Goal: Task Accomplishment & Management: Manage account settings

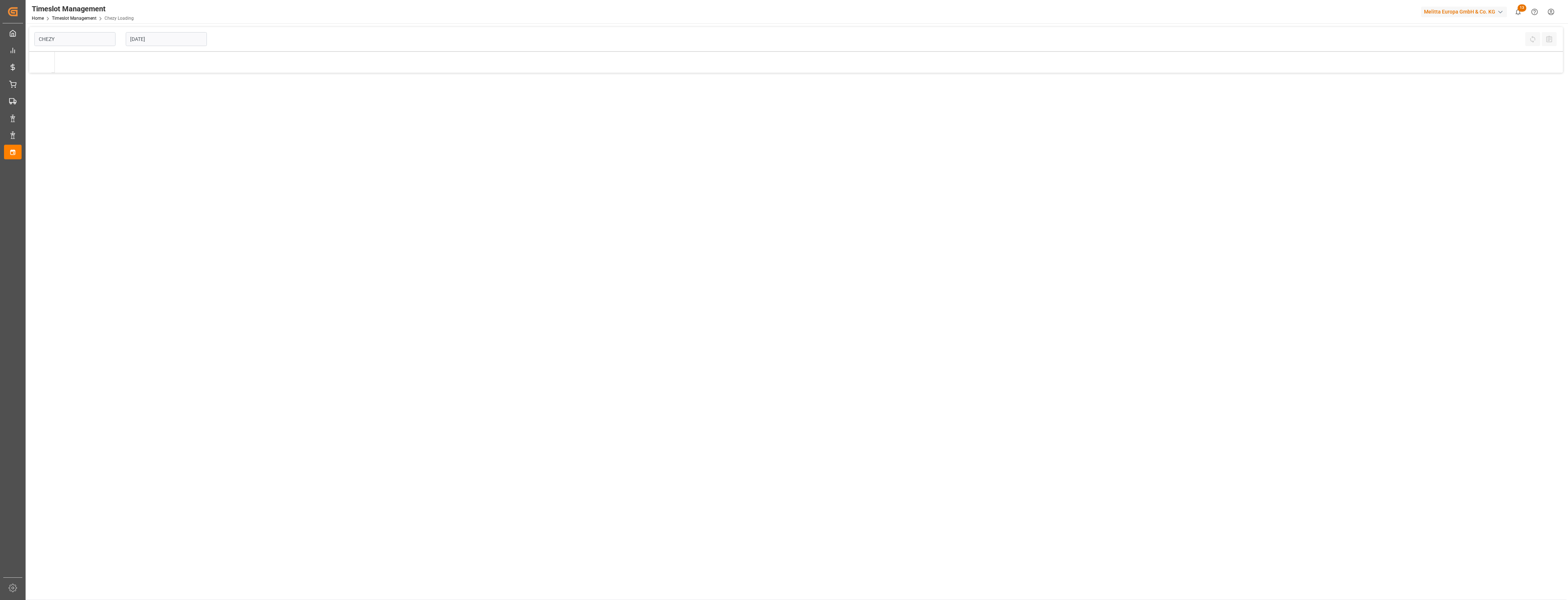
type input "Chezy Loading"
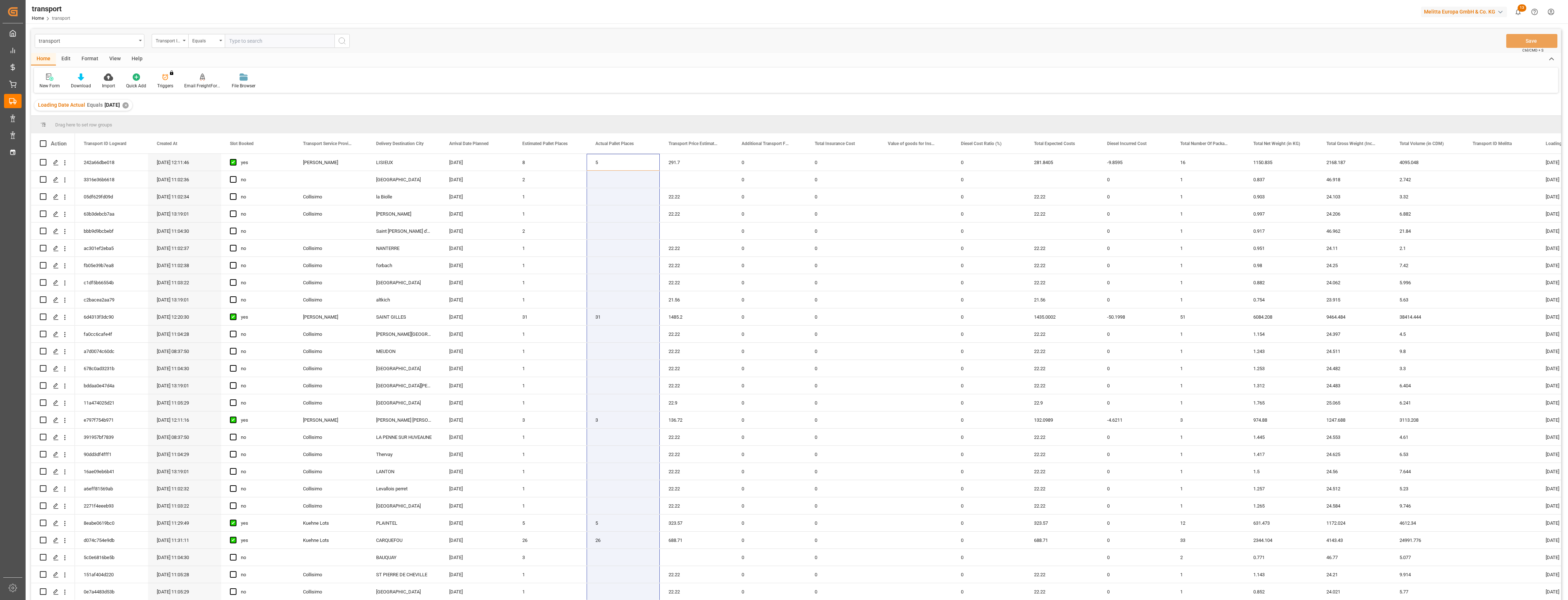
scroll to position [1030, 0]
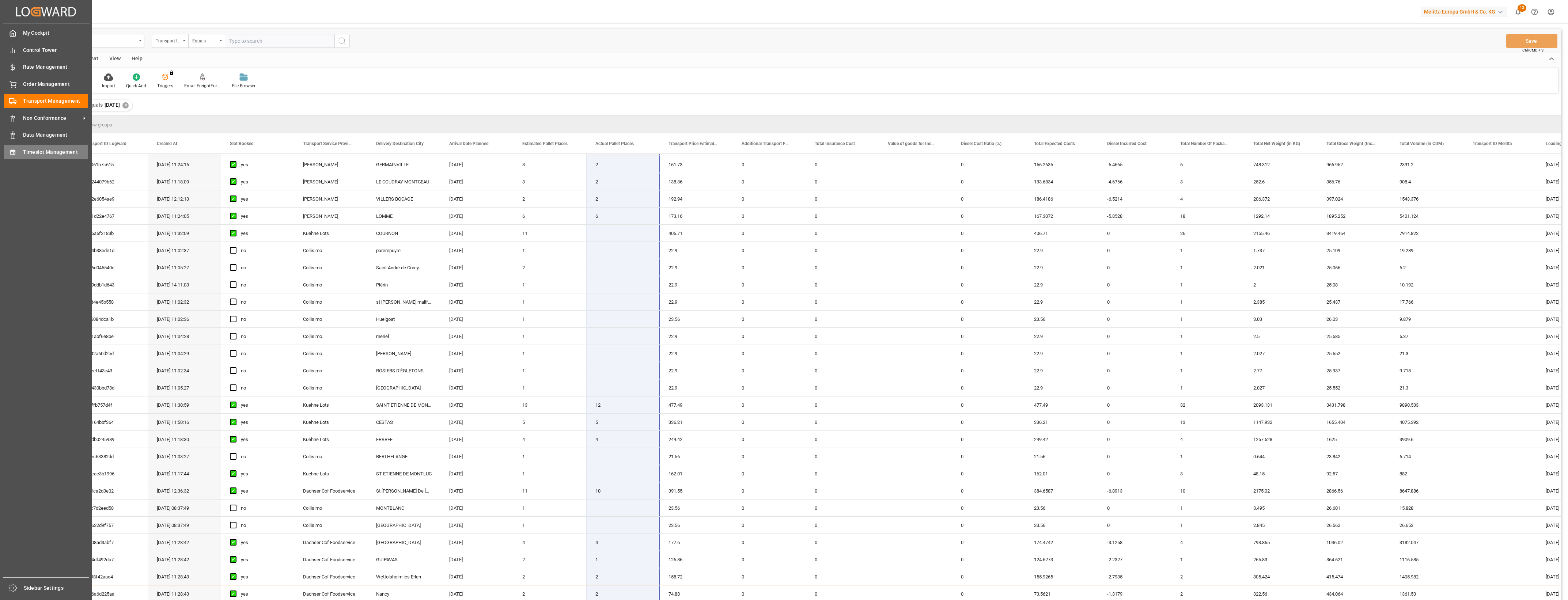
click at [15, 150] on icon at bounding box center [13, 152] width 5 height 5
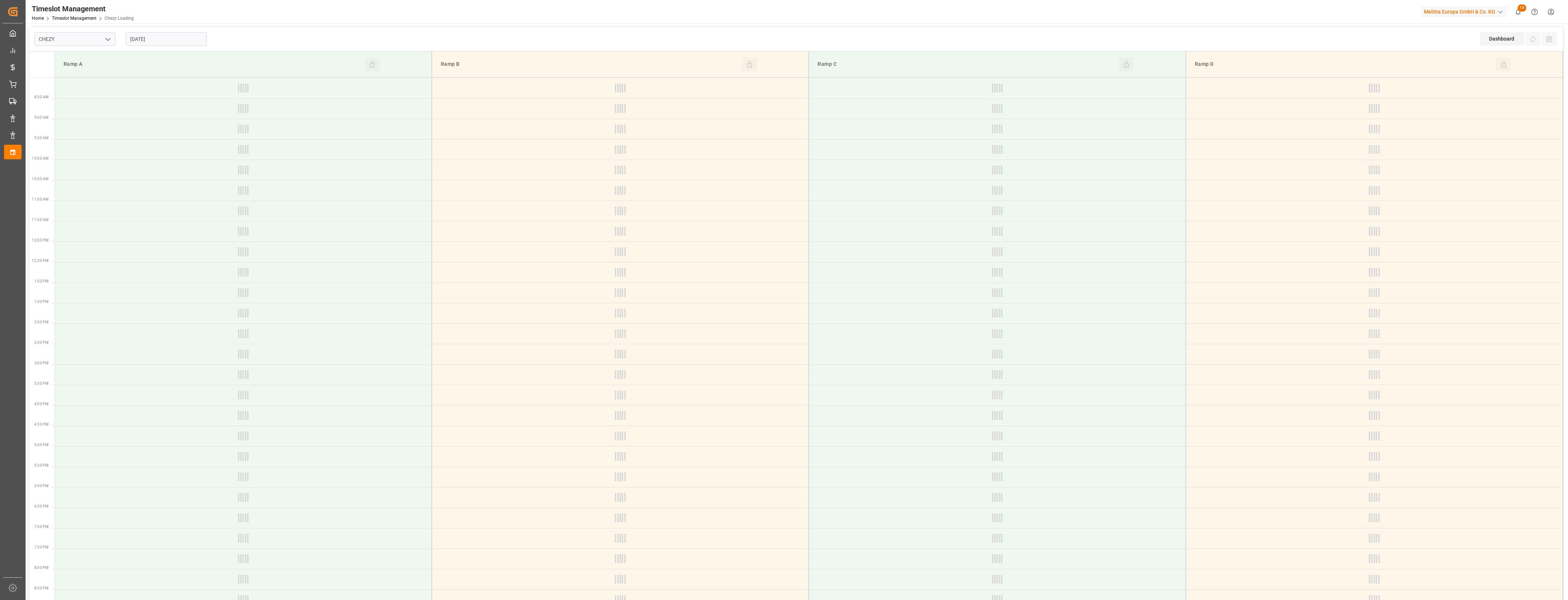
type input "Chezy Loading"
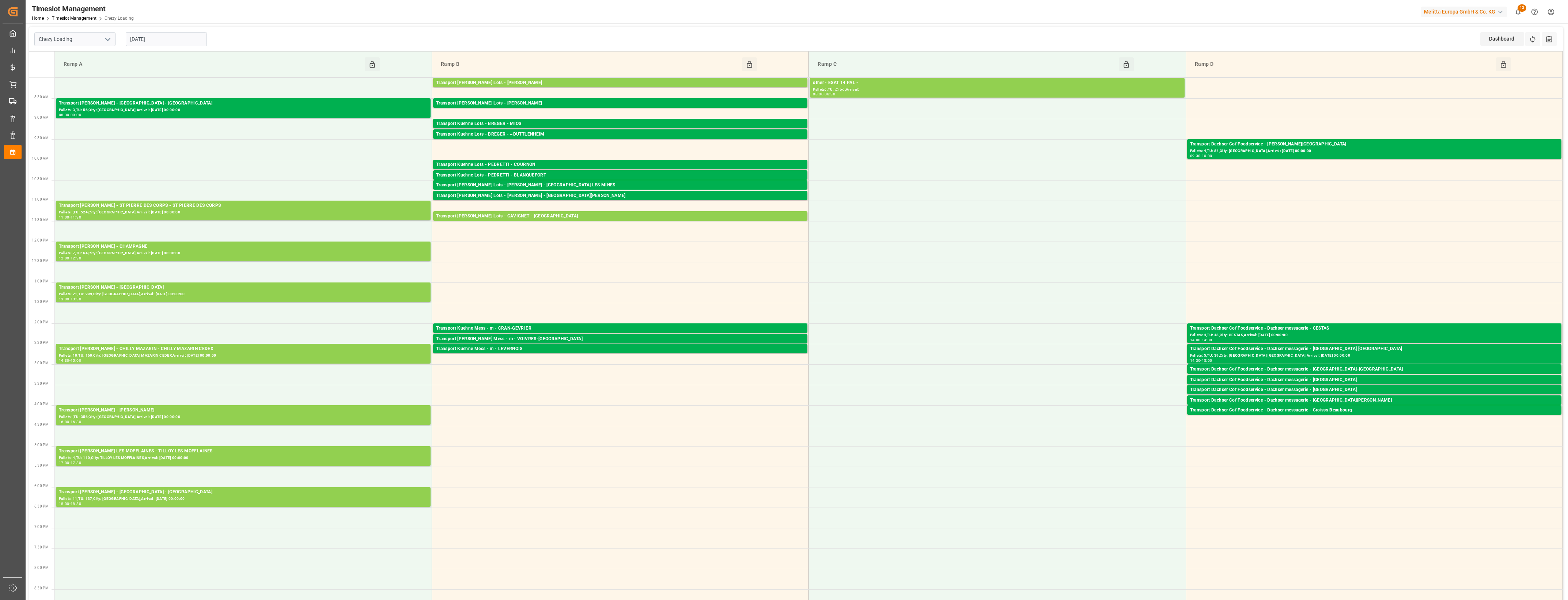
click at [193, 40] on input "[DATE]" at bounding box center [166, 39] width 81 height 14
click at [195, 96] on div "10" at bounding box center [192, 98] width 9 height 9
type input "[DATE]"
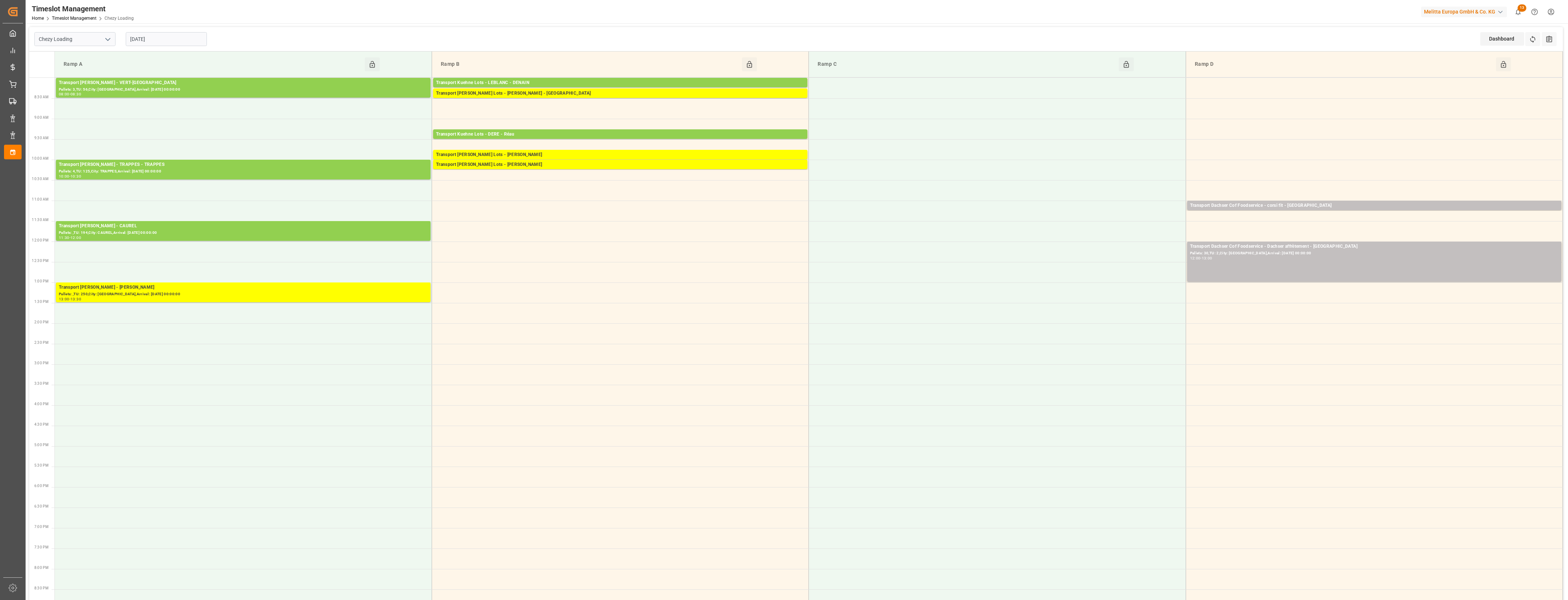
click at [110, 35] on icon "open menu" at bounding box center [108, 40] width 9 height 9
click at [86, 74] on div "Chezy Unloading" at bounding box center [75, 71] width 80 height 16
type input "Chezy Unloading"
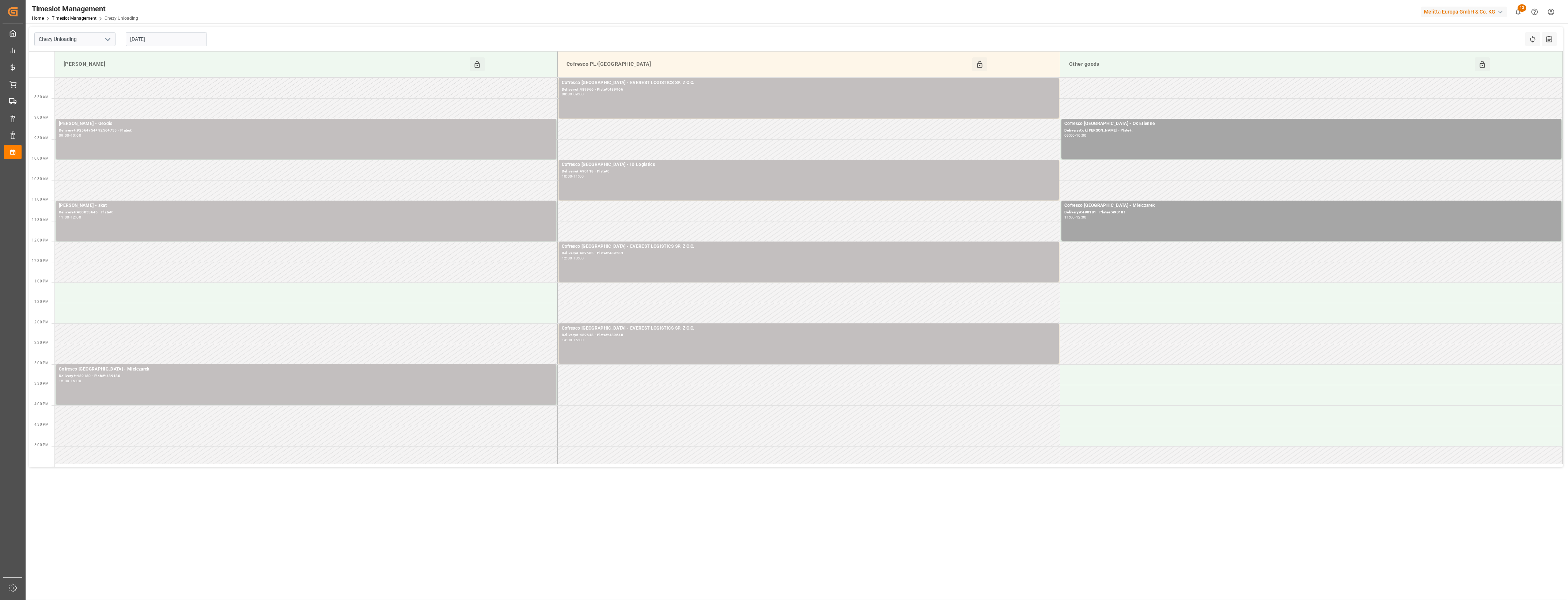
click at [180, 39] on input "[DATE]" at bounding box center [166, 39] width 81 height 14
click at [137, 114] on span "13" at bounding box center [135, 112] width 5 height 5
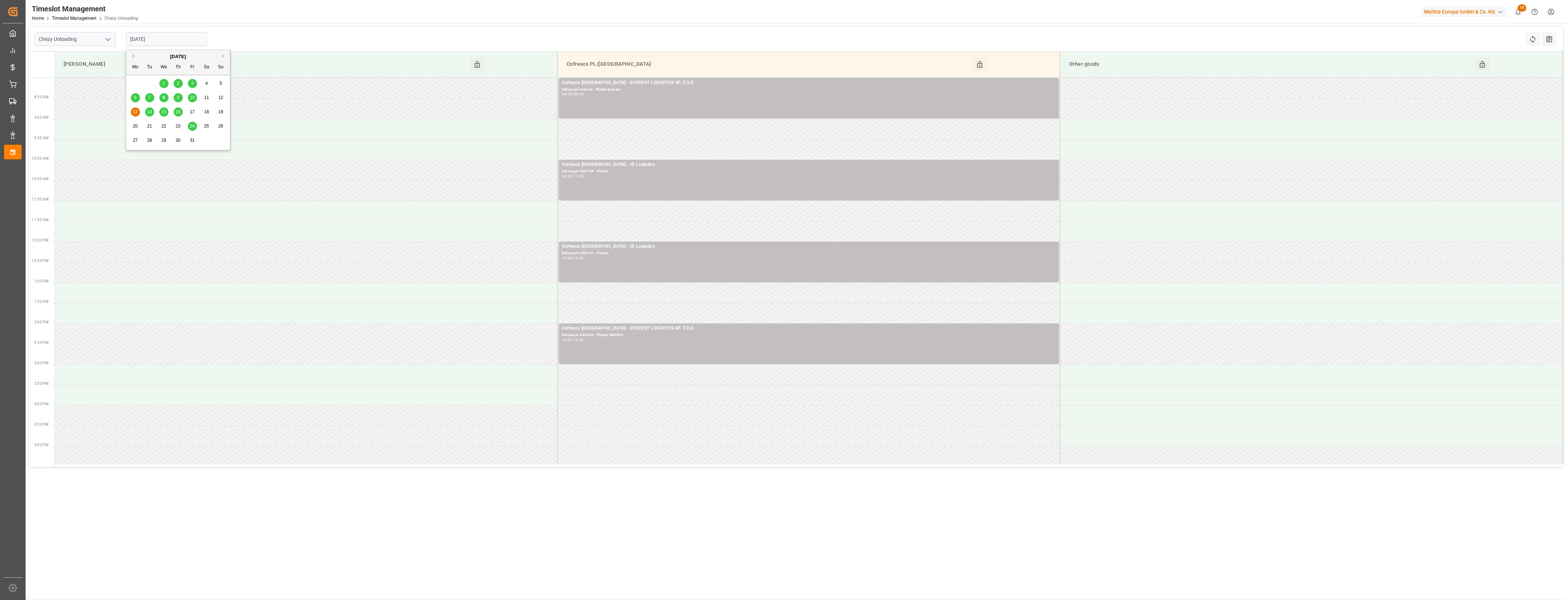
click at [159, 33] on input "[DATE]" at bounding box center [166, 39] width 81 height 14
click at [180, 97] on div "9" at bounding box center [178, 98] width 9 height 9
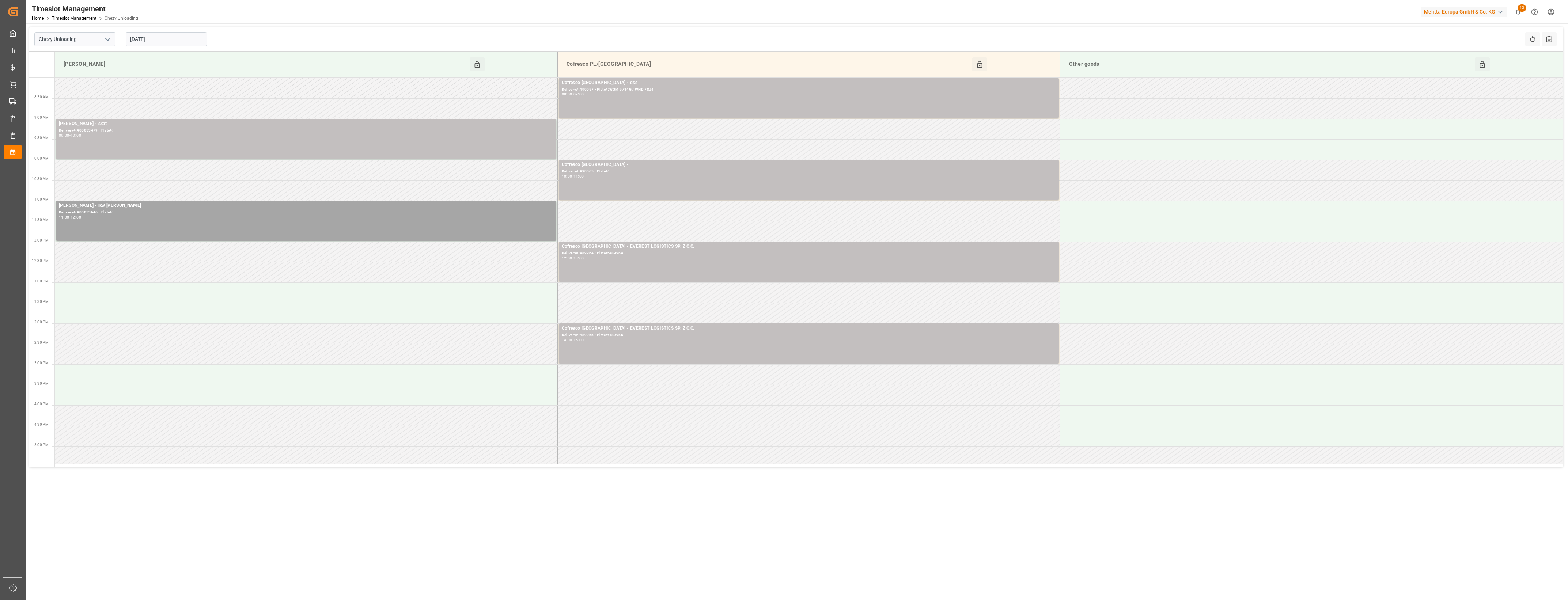
click at [160, 41] on input "[DATE]" at bounding box center [166, 39] width 81 height 14
click at [195, 100] on div "10" at bounding box center [192, 98] width 9 height 9
type input "[DATE]"
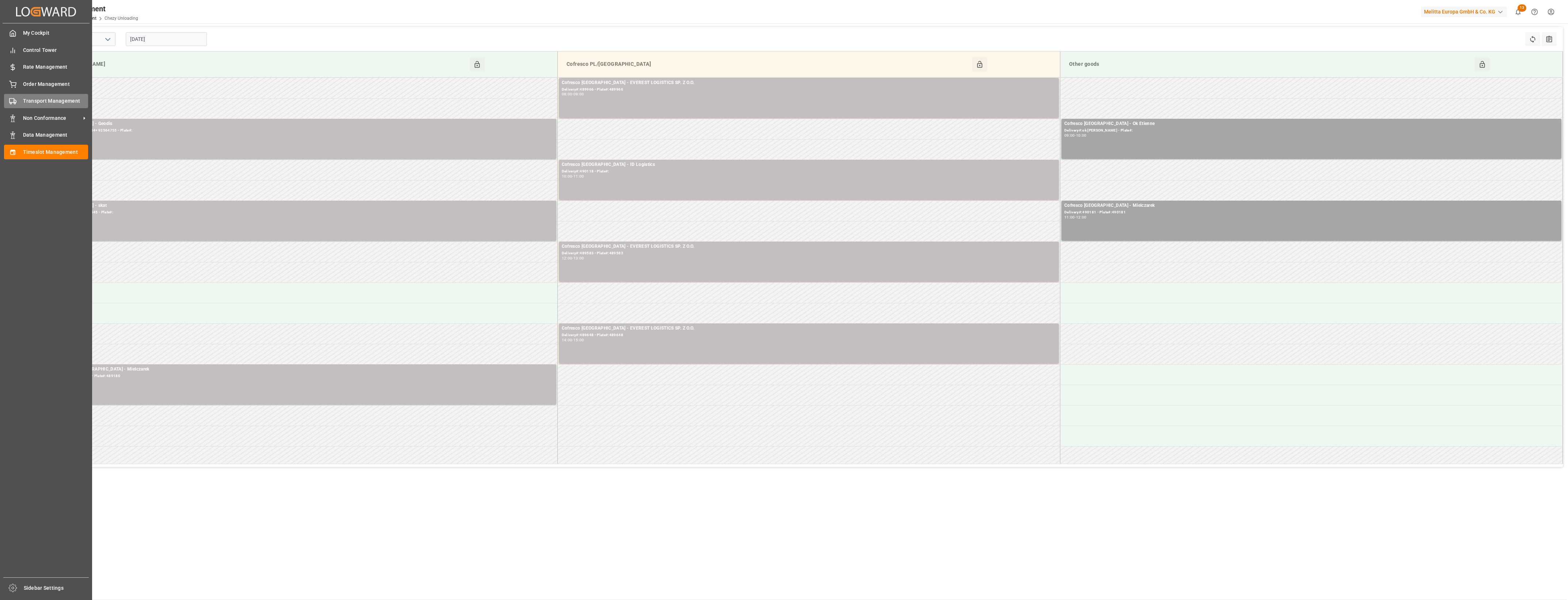
click at [13, 103] on icon at bounding box center [13, 101] width 7 height 7
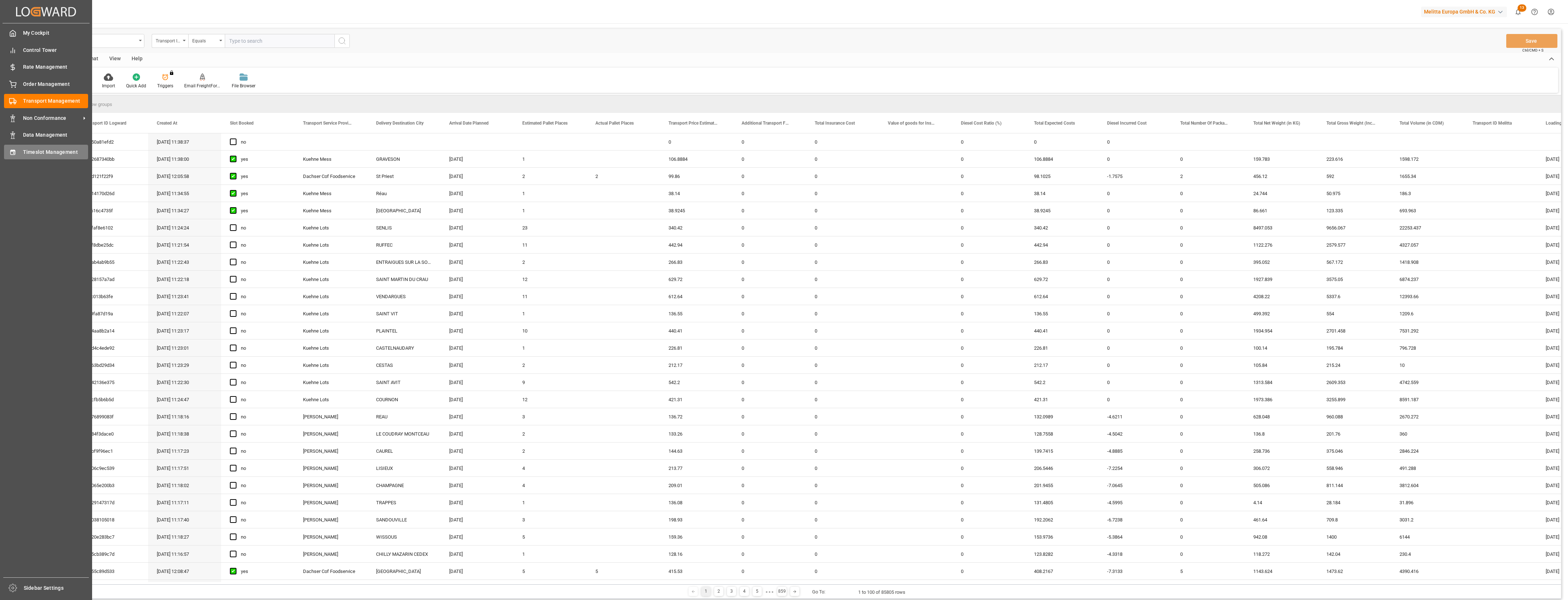
click at [17, 152] on div "Timeslot Management Timeslot Management" at bounding box center [46, 152] width 84 height 14
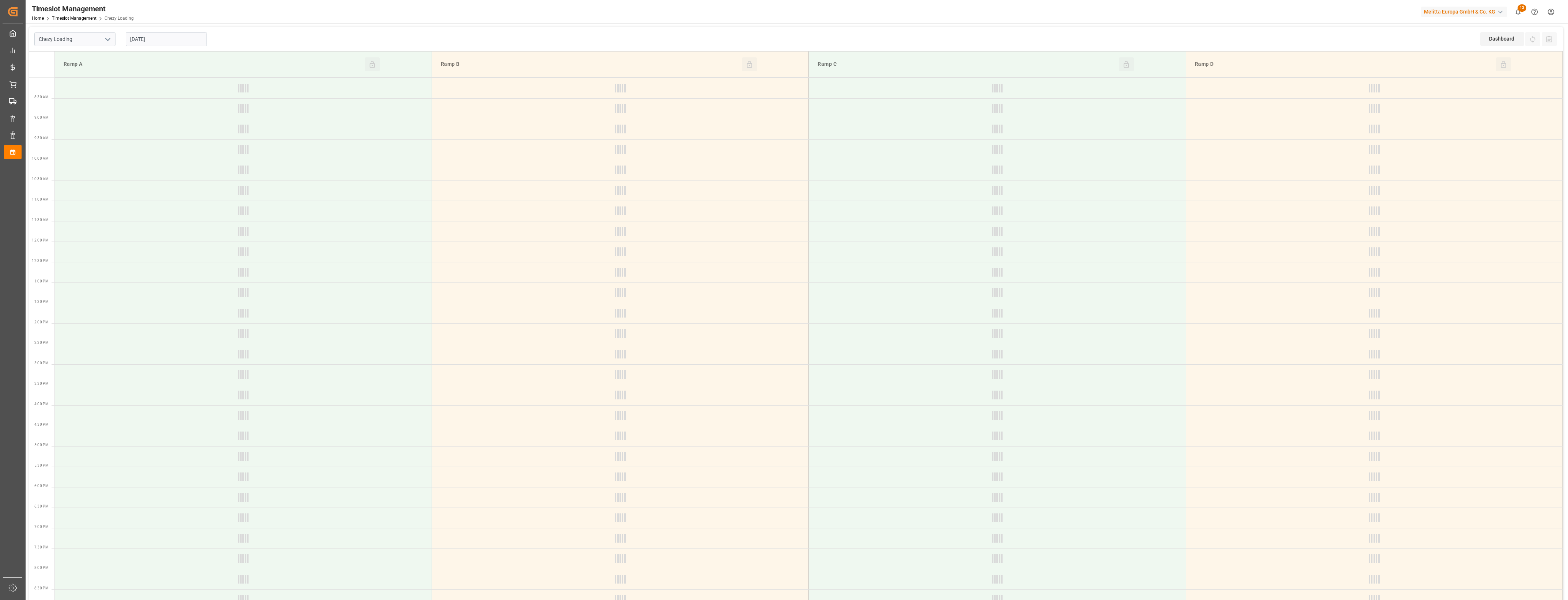
click at [177, 44] on input "[DATE]" at bounding box center [166, 39] width 81 height 14
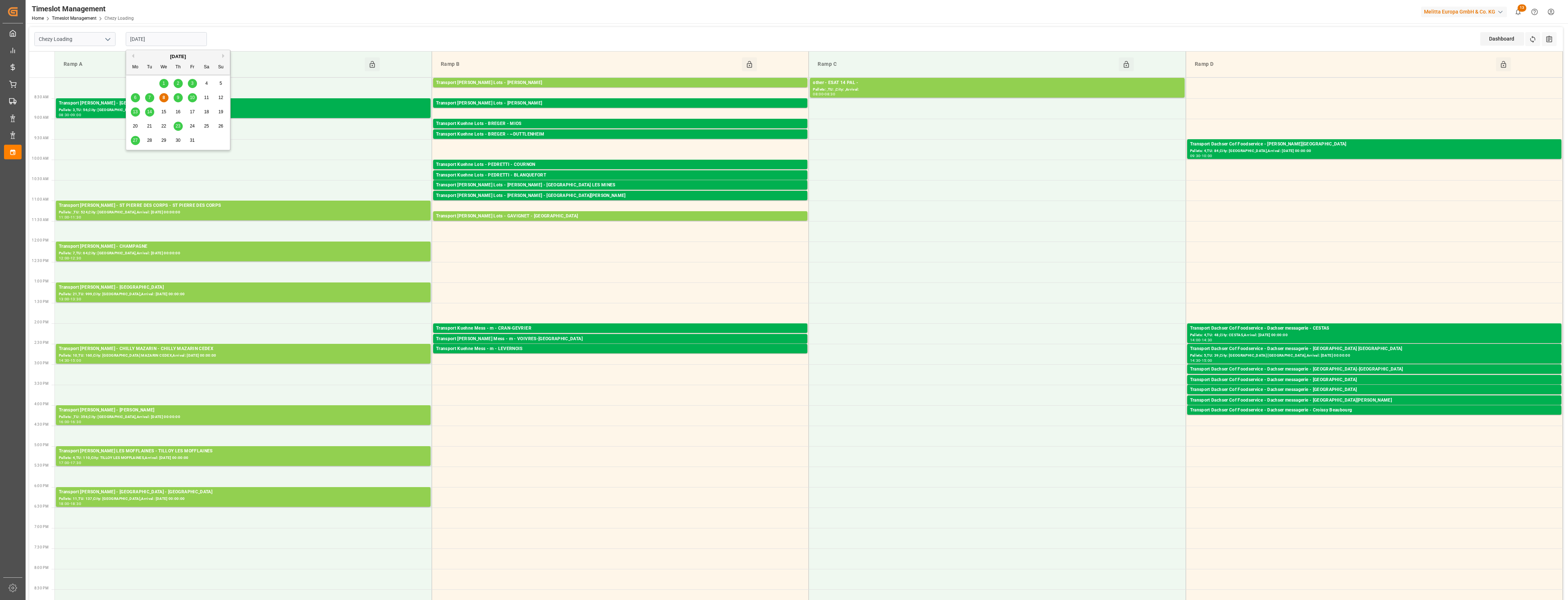
click at [178, 99] on span "9" at bounding box center [178, 97] width 2 height 5
type input "[DATE]"
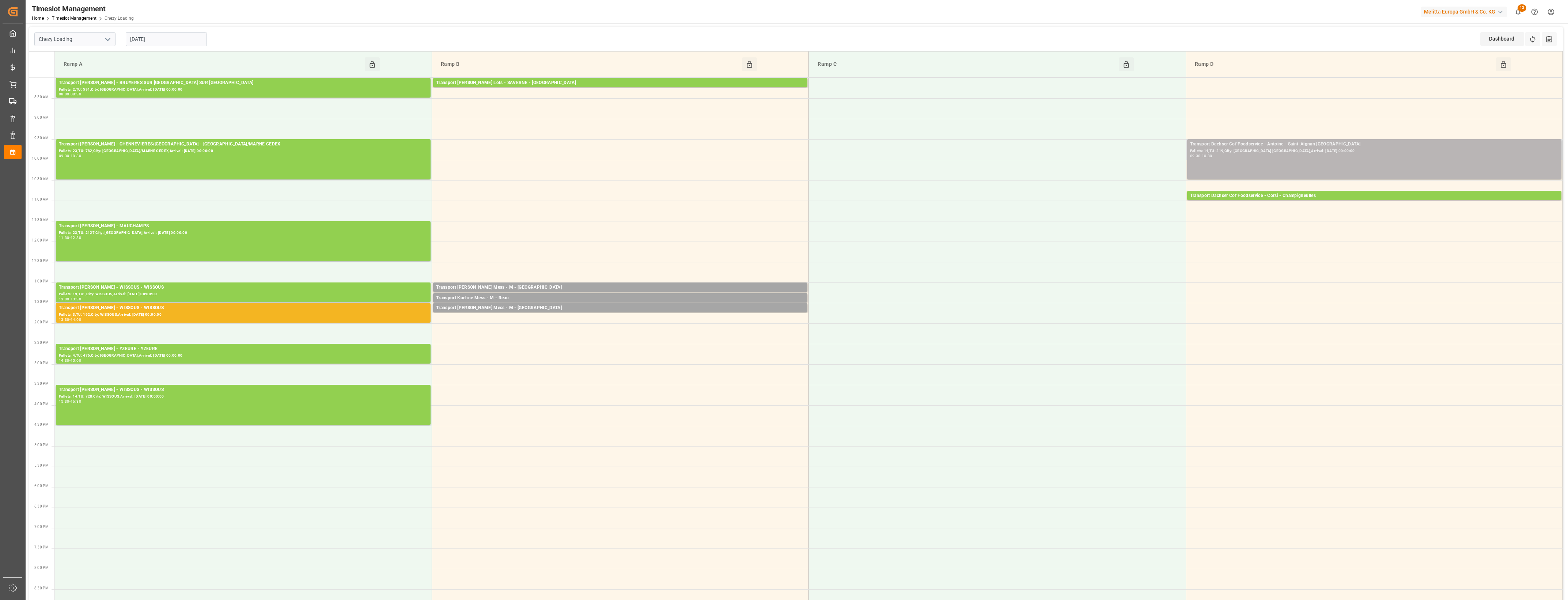
click at [1329, 152] on div "Pallets: 14,TU: 219,City: [GEOGRAPHIC_DATA] [GEOGRAPHIC_DATA],Arrival: [DATE] 0…" at bounding box center [1374, 151] width 368 height 6
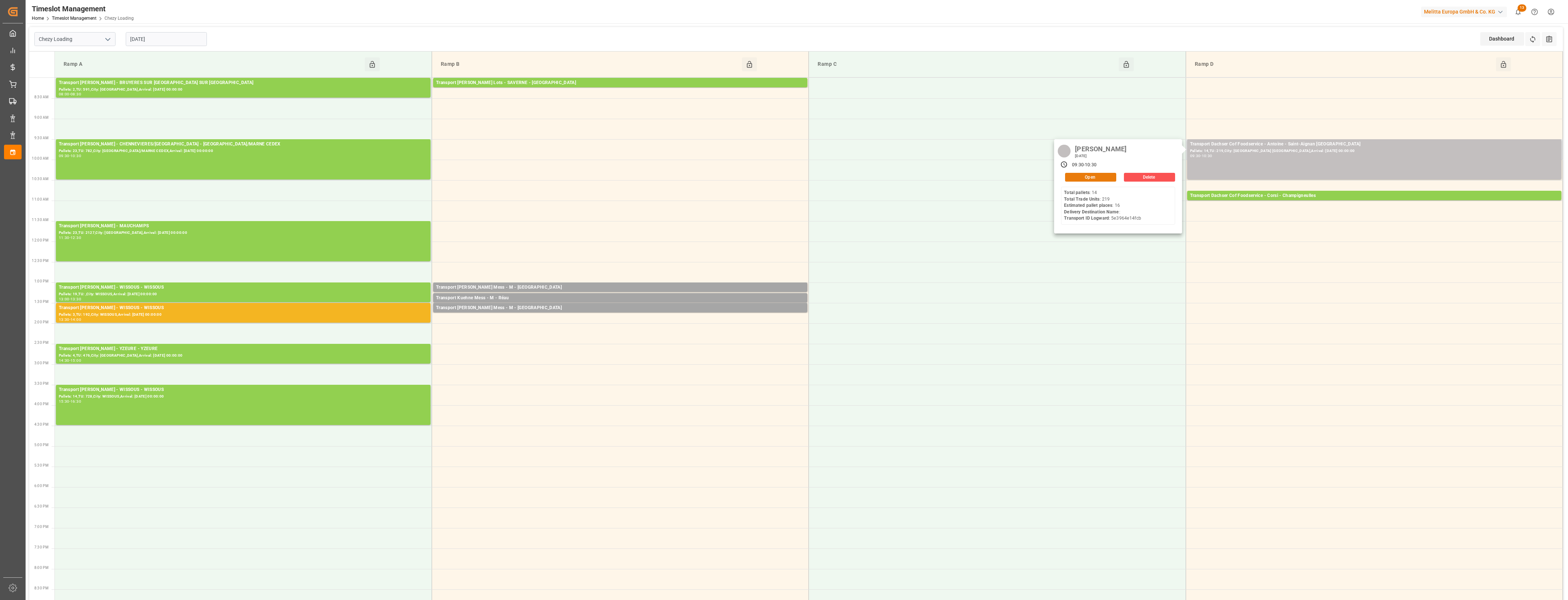
click at [1112, 176] on button "Open" at bounding box center [1091, 177] width 51 height 9
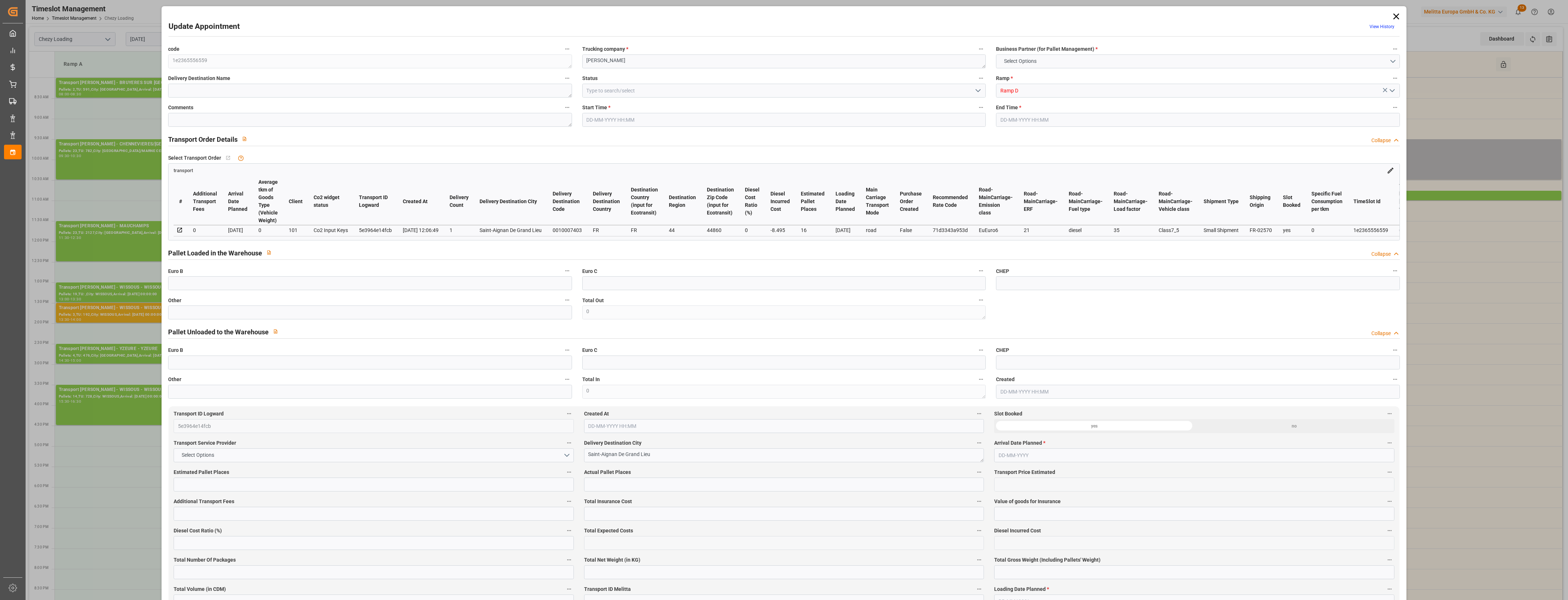
type input "16"
type input "482.67"
type input "0"
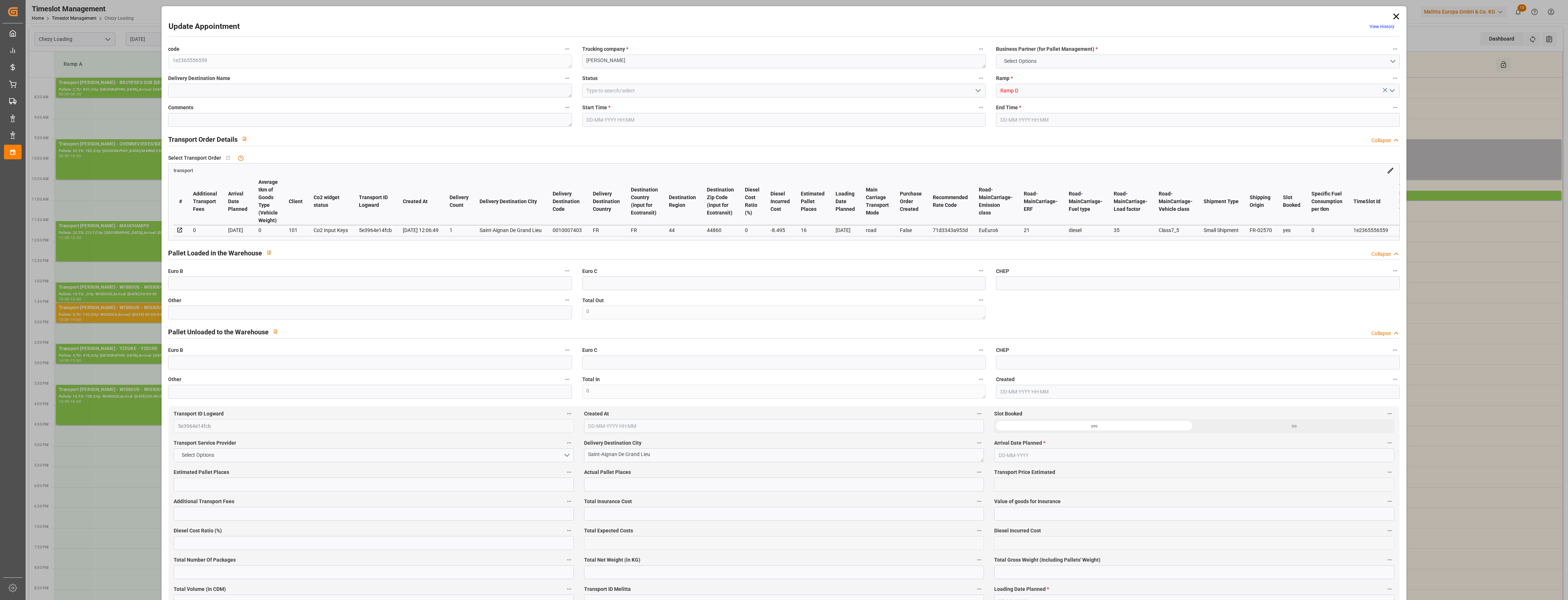
type input "474.175"
type input "-8.495"
type input "0"
type input "3718.516"
type input "4807.103"
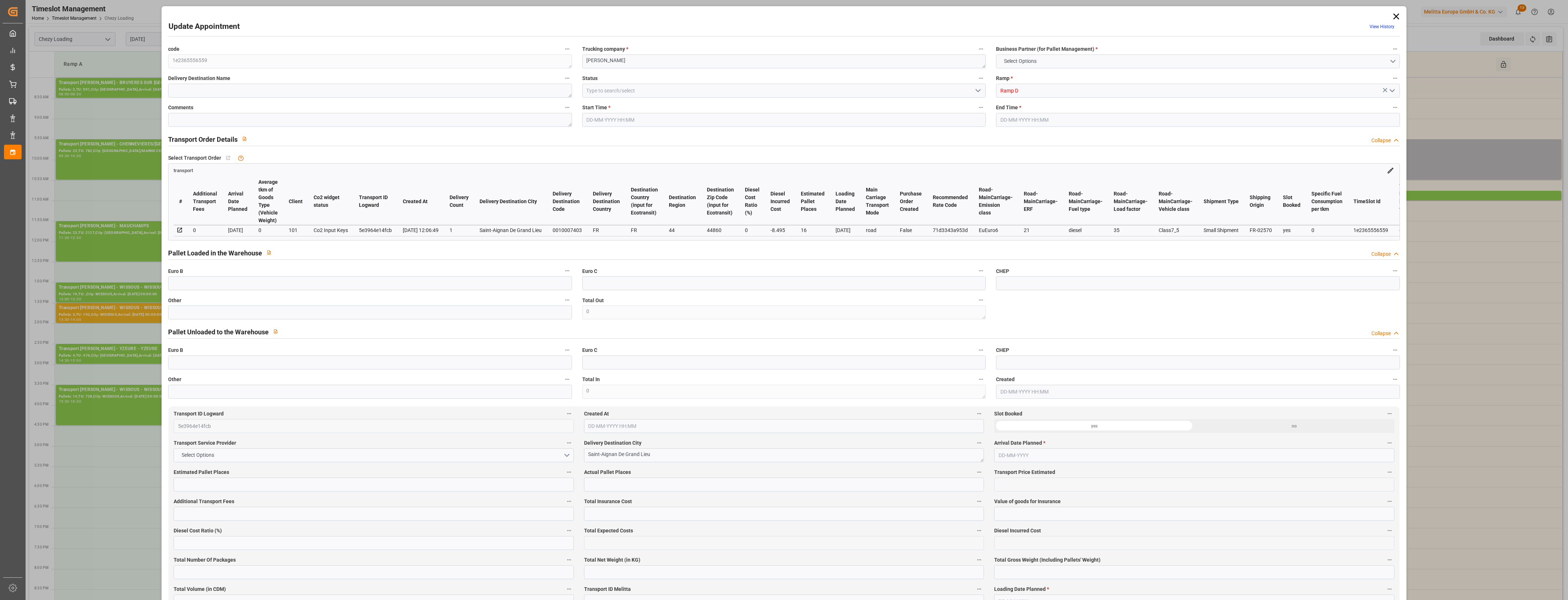
type input "13808.68"
type input "44"
type input "14"
type input "219"
type input "16"
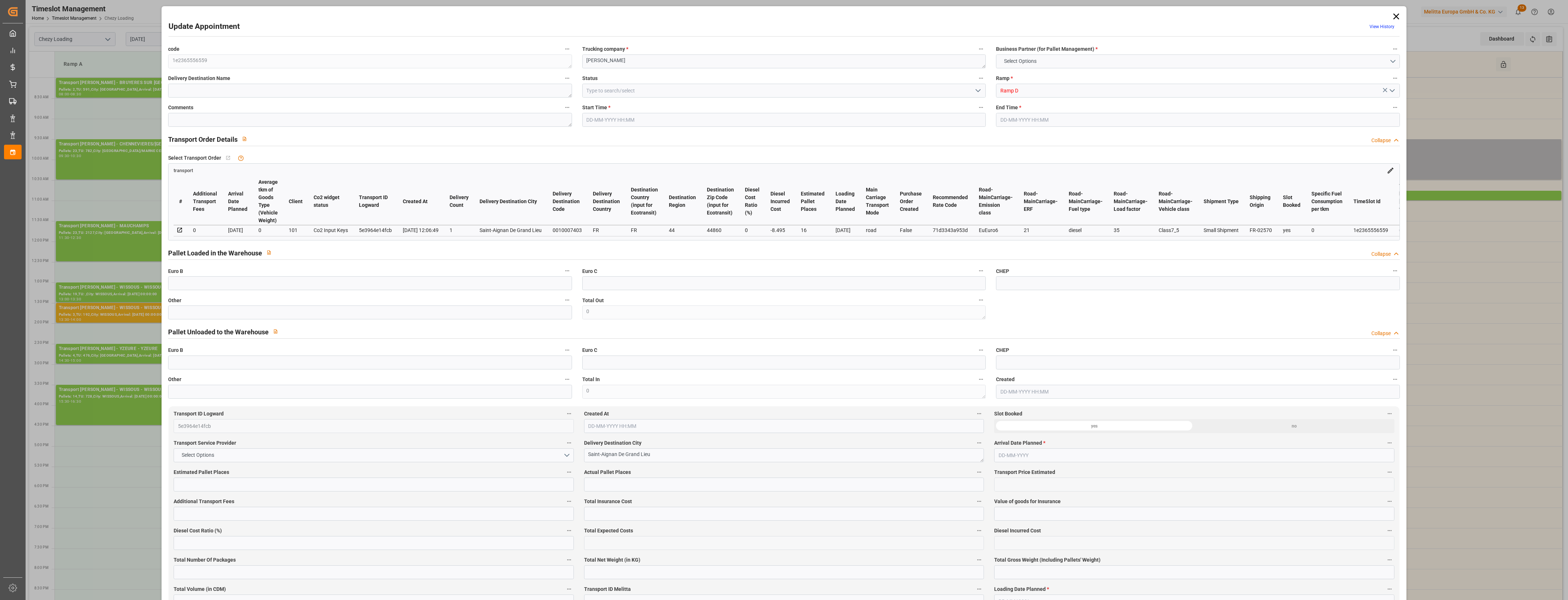
type input "101"
type input "4411.089"
type input "0"
type input "4710.8598"
type input "0"
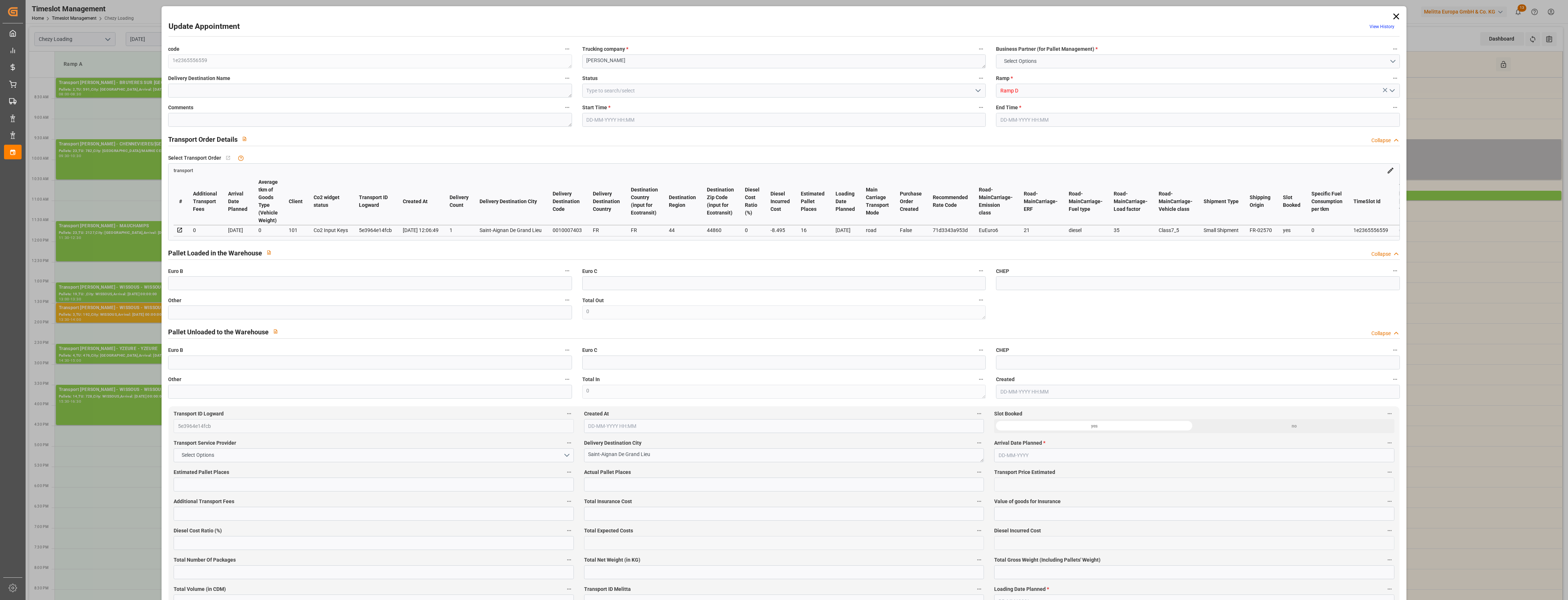
type input "0"
type input "21"
type input "35"
type input "[DATE] 09:30"
type input "[DATE] 10:30"
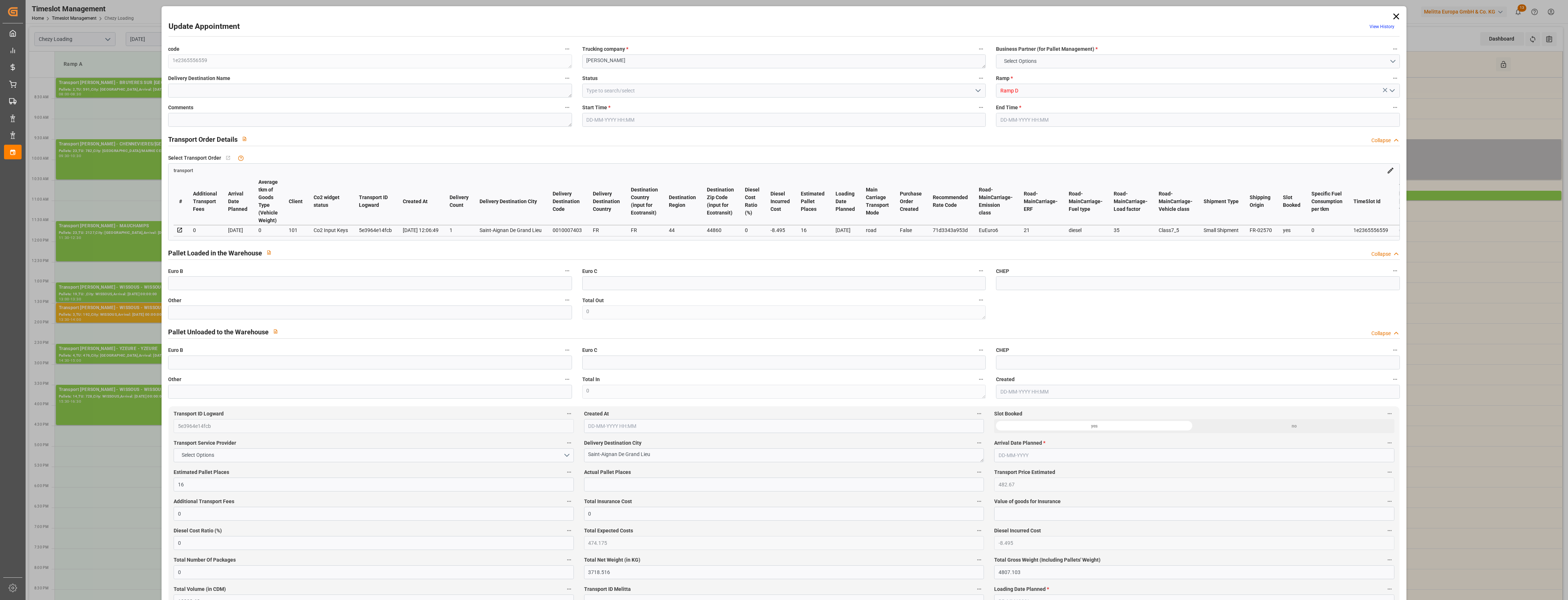
type input "[DATE] 13:05"
type input "[DATE] 12:06"
type input "[DATE]"
click at [1393, 15] on icon at bounding box center [1396, 16] width 6 height 6
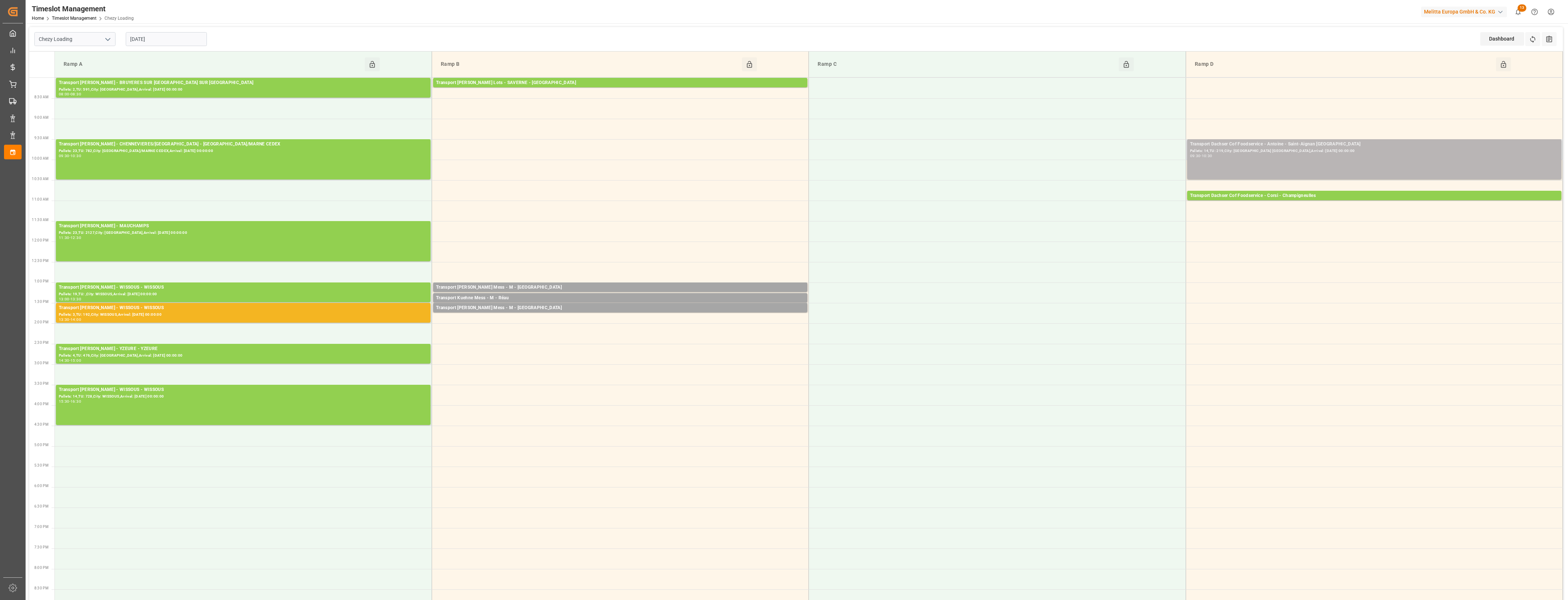
click at [1362, 160] on div "Transport Dachser Cof Foodservice - Antoine - Saint-Aignan [GEOGRAPHIC_DATA]: 1…" at bounding box center [1374, 159] width 368 height 37
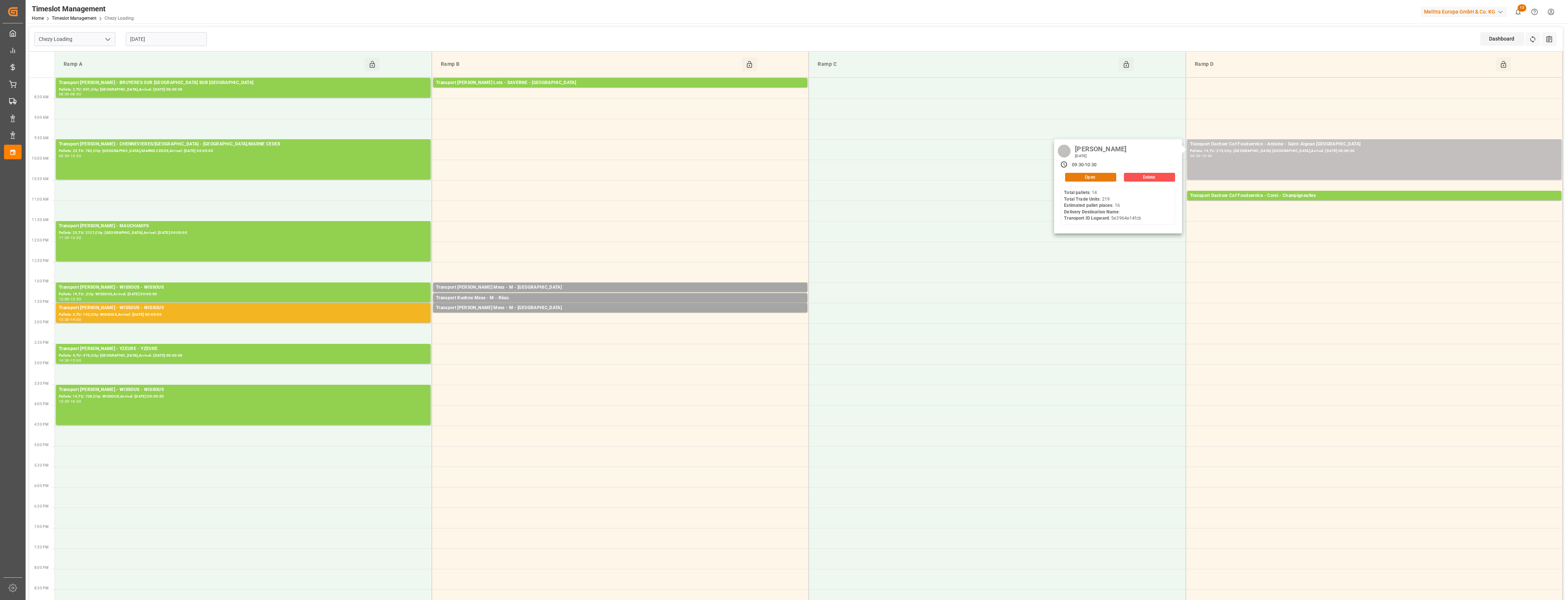
click at [1090, 175] on button "Open" at bounding box center [1091, 177] width 51 height 9
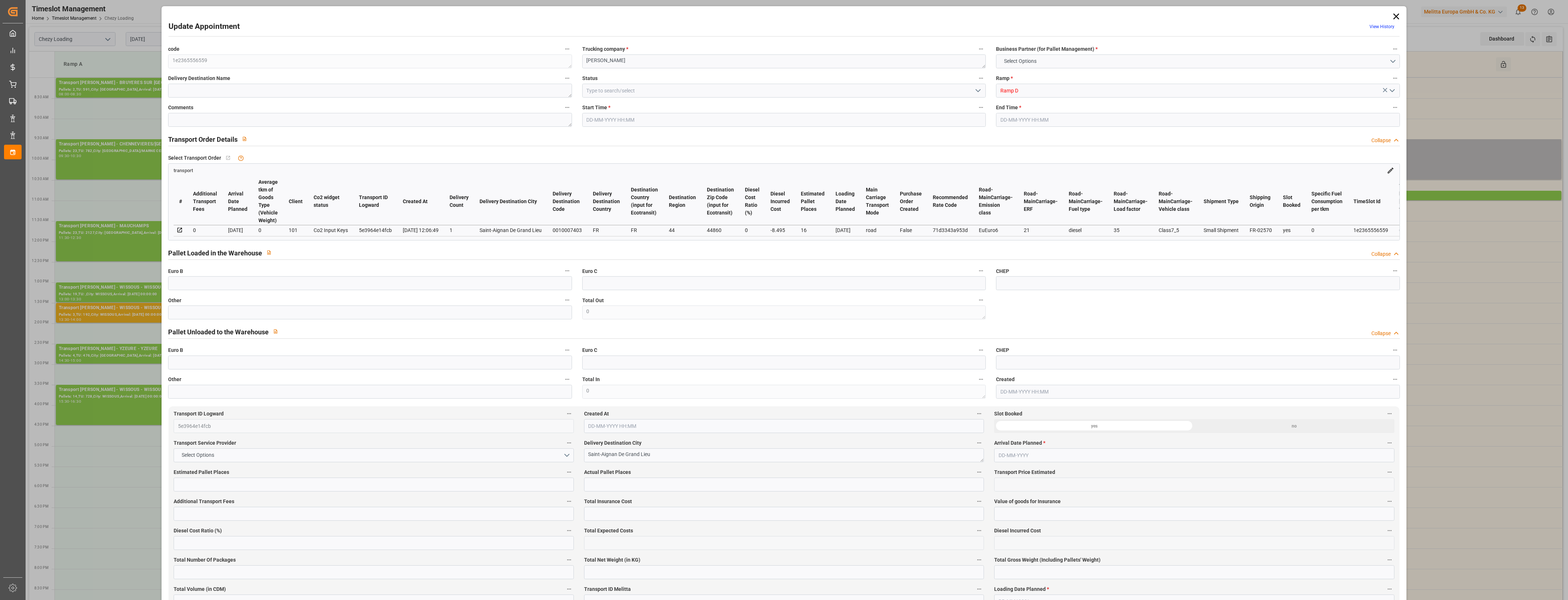
type input "16"
type input "482.67"
type input "0"
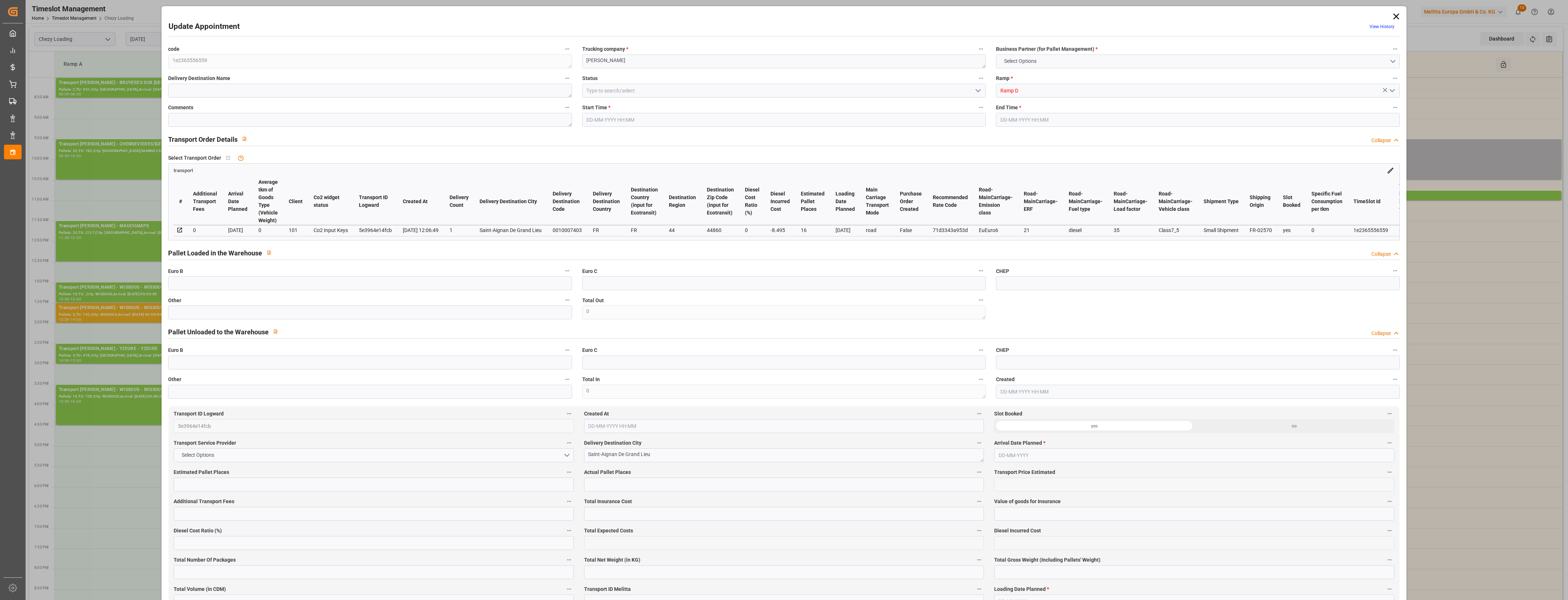
type input "474.175"
type input "-8.495"
type input "0"
type input "3718.516"
type input "4807.103"
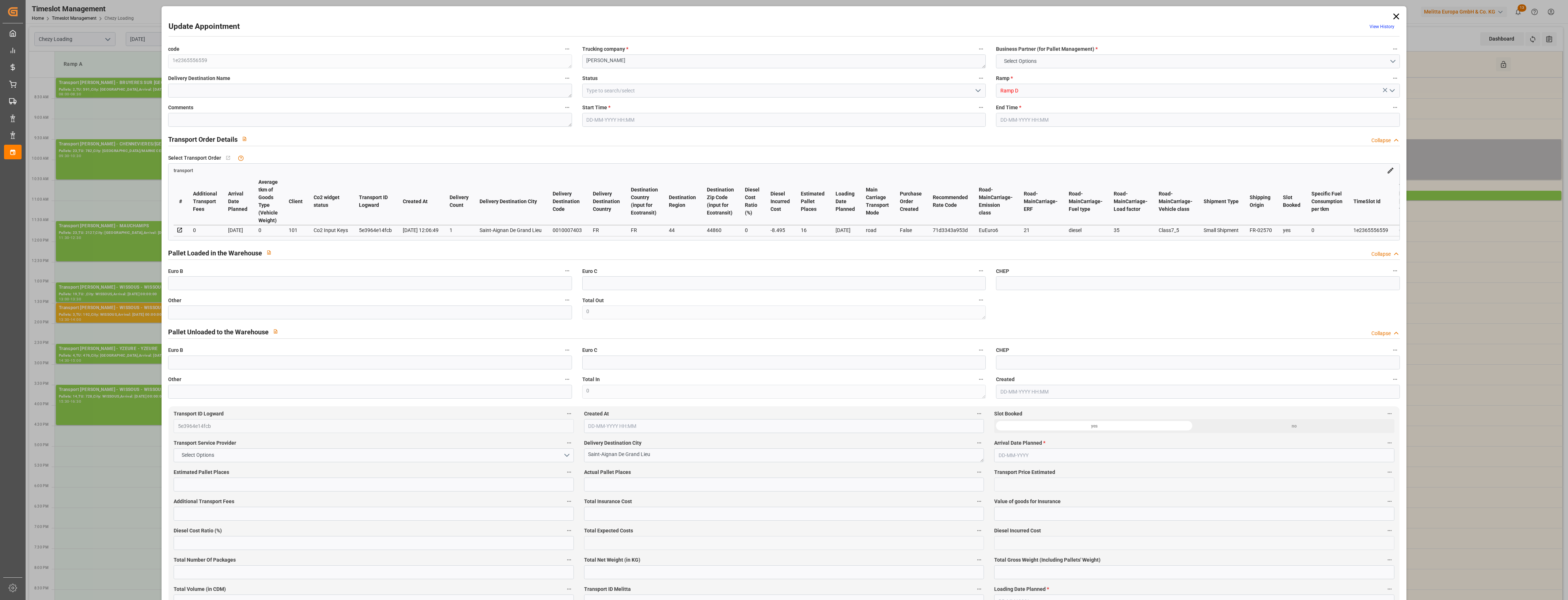
type input "13808.68"
type input "44"
type input "14"
type input "219"
type input "16"
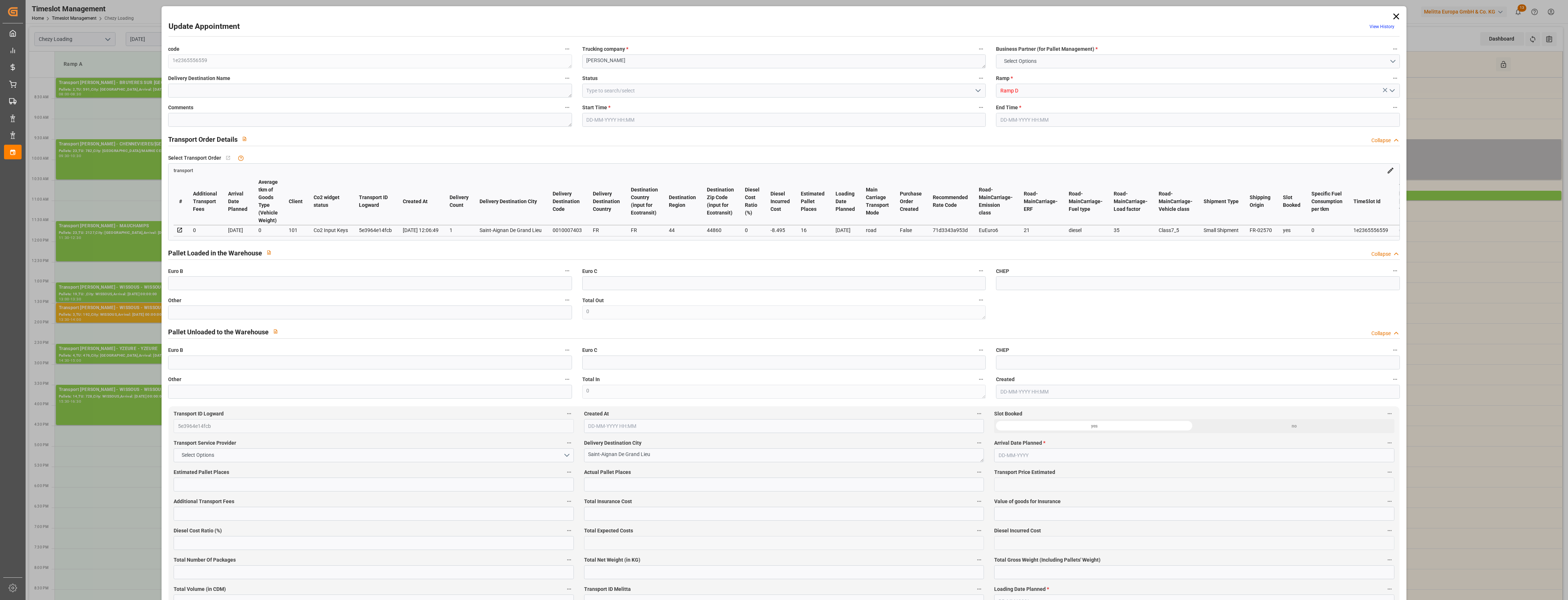
type input "101"
type input "4411.089"
type input "0"
type input "4710.8598"
type input "0"
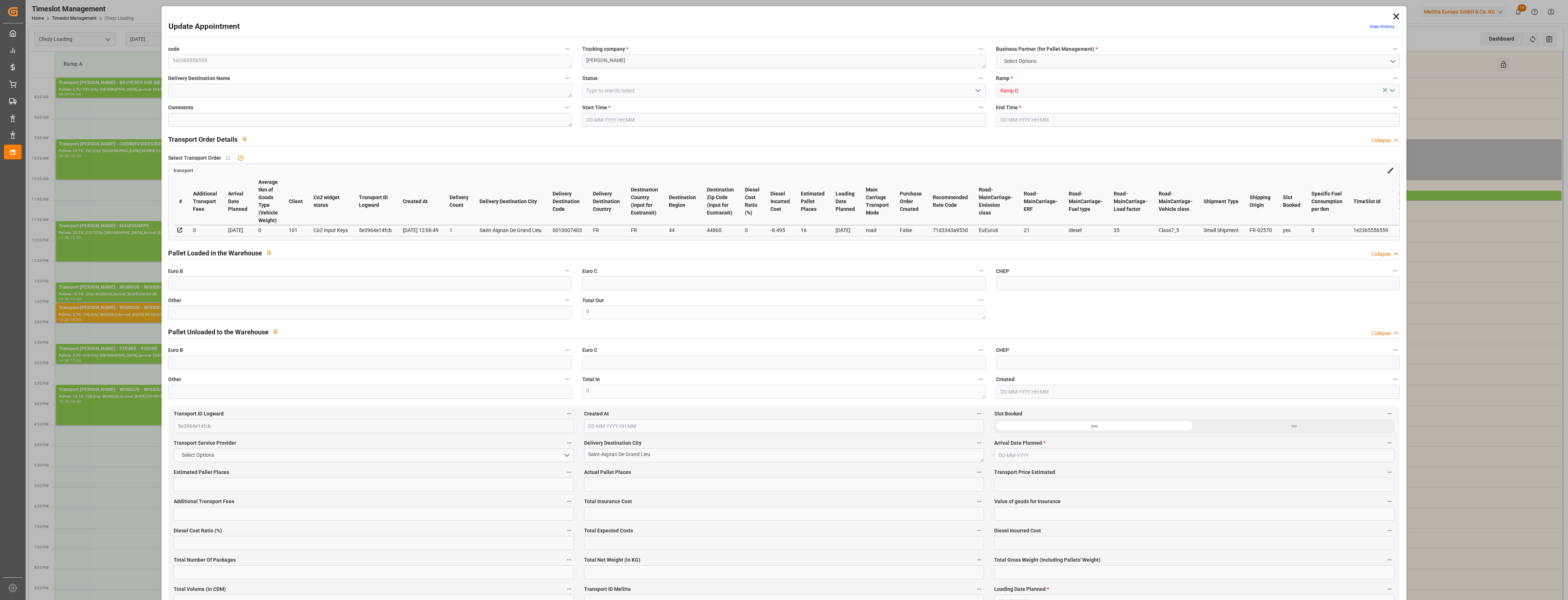
type input "0"
type input "21"
type input "35"
type input "[DATE] 09:30"
type input "[DATE] 10:30"
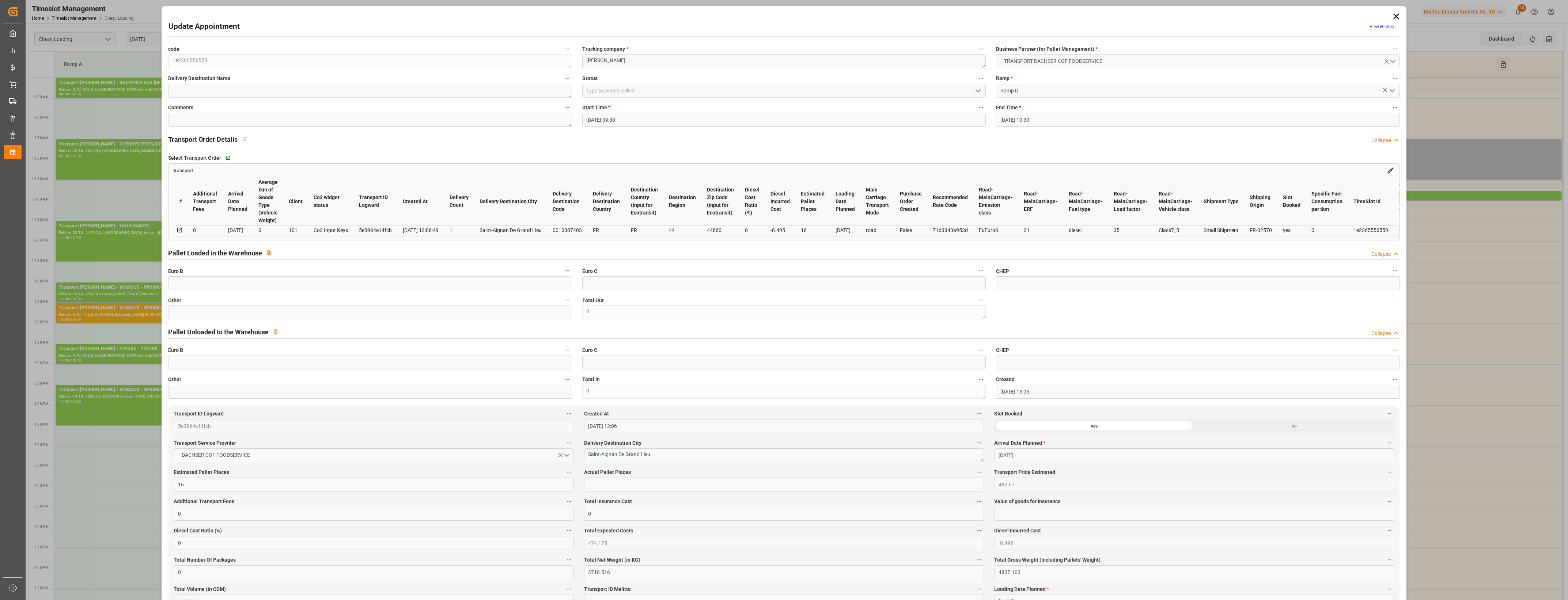
type input "[DATE] 13:05"
type input "[DATE] 12:06"
type input "[DATE]"
click at [647, 90] on input at bounding box center [784, 91] width 404 height 14
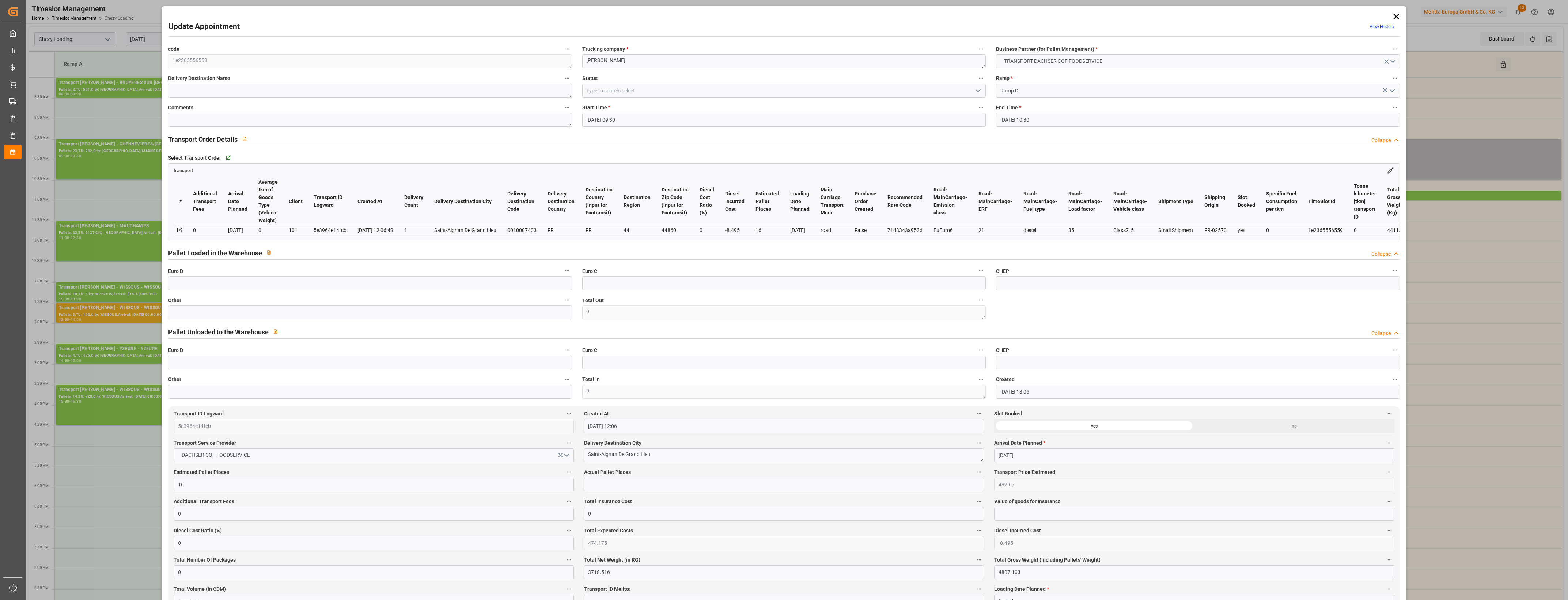
click at [979, 90] on icon "open menu" at bounding box center [978, 91] width 9 height 9
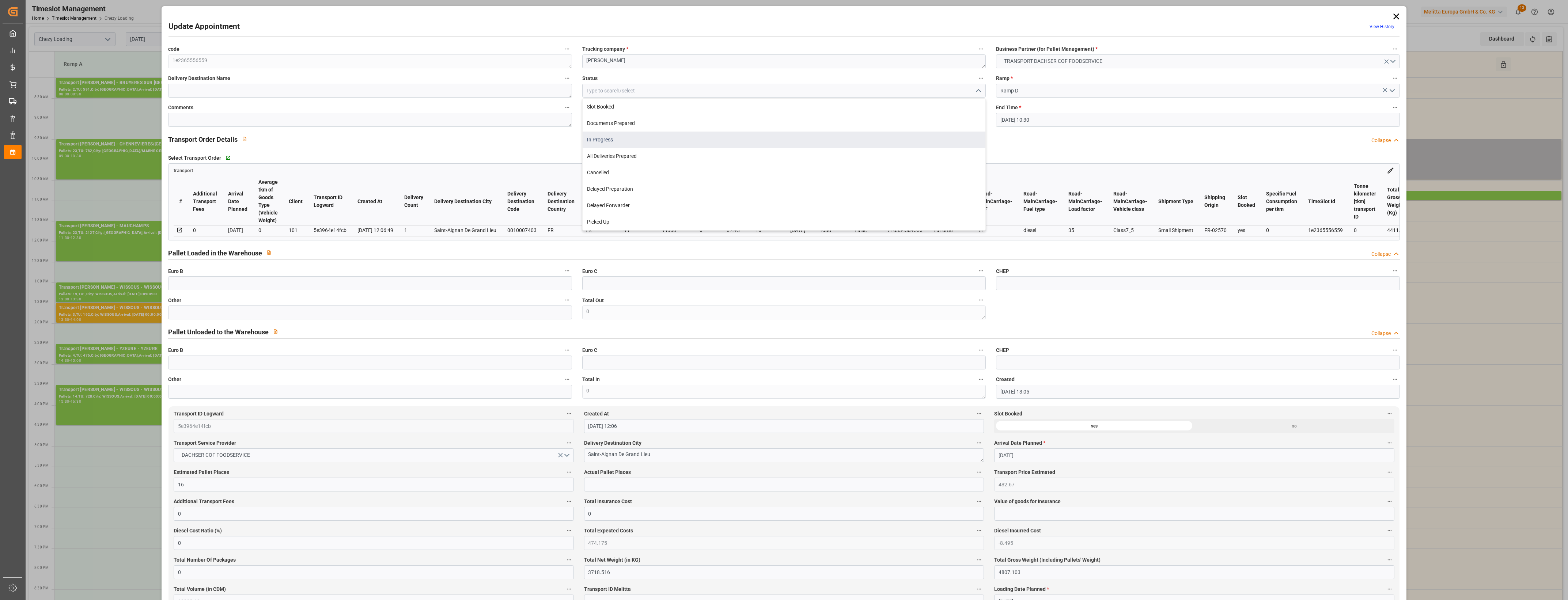
click at [612, 145] on div "In Progress" at bounding box center [784, 139] width 403 height 16
type input "In Progress"
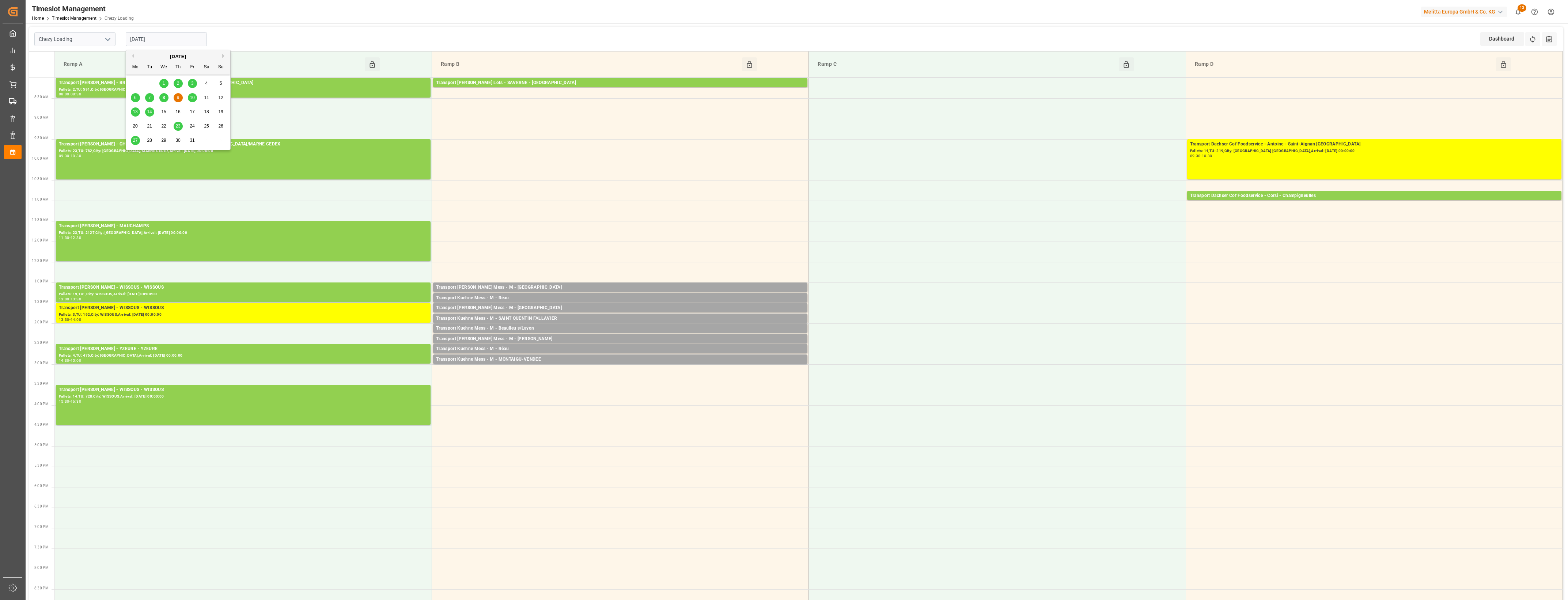
click at [172, 33] on input "[DATE]" at bounding box center [166, 39] width 81 height 14
click at [231, 33] on div "Chezy Loading [DATE] Dashboard View Dashboard Refresh Time Slots All Audits" at bounding box center [796, 39] width 1534 height 24
click at [108, 39] on icon "open menu" at bounding box center [108, 40] width 9 height 9
click at [83, 74] on div "Chezy Unloading" at bounding box center [75, 71] width 80 height 16
type input "Chezy Unloading"
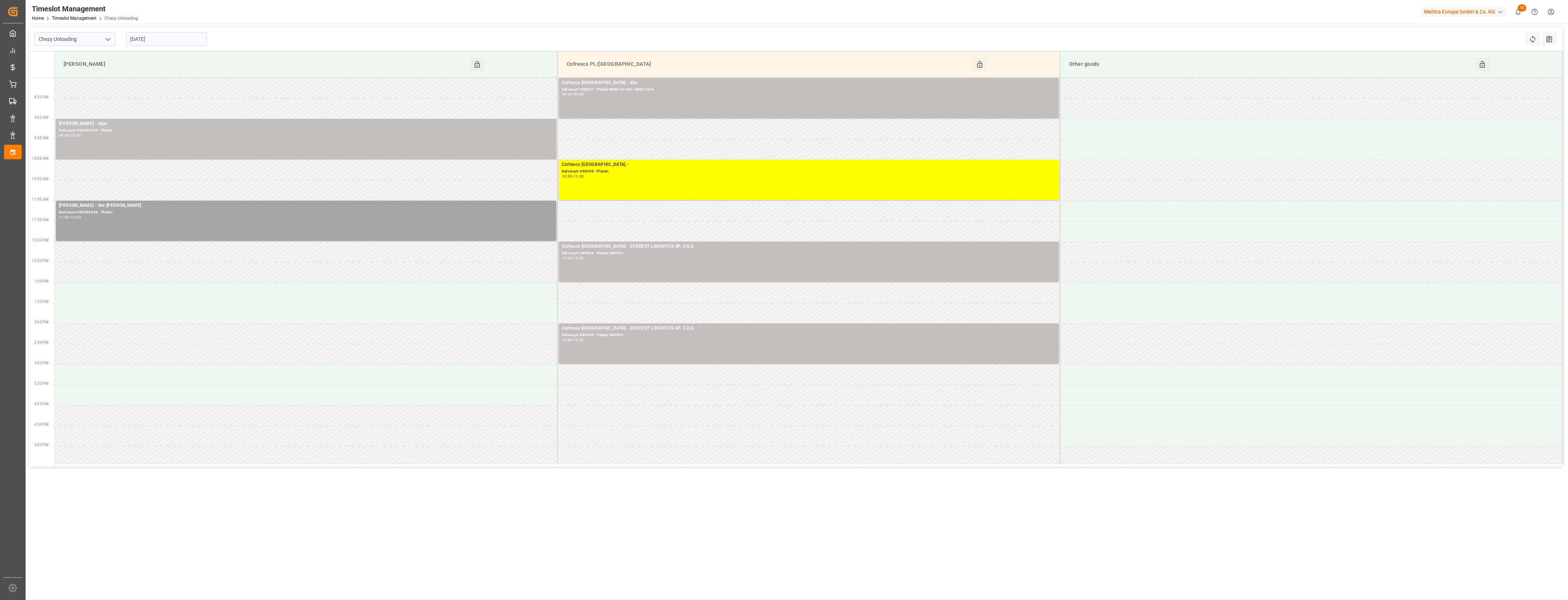
click at [178, 41] on input "[DATE]" at bounding box center [166, 39] width 81 height 14
click at [164, 101] on div "8" at bounding box center [164, 98] width 9 height 9
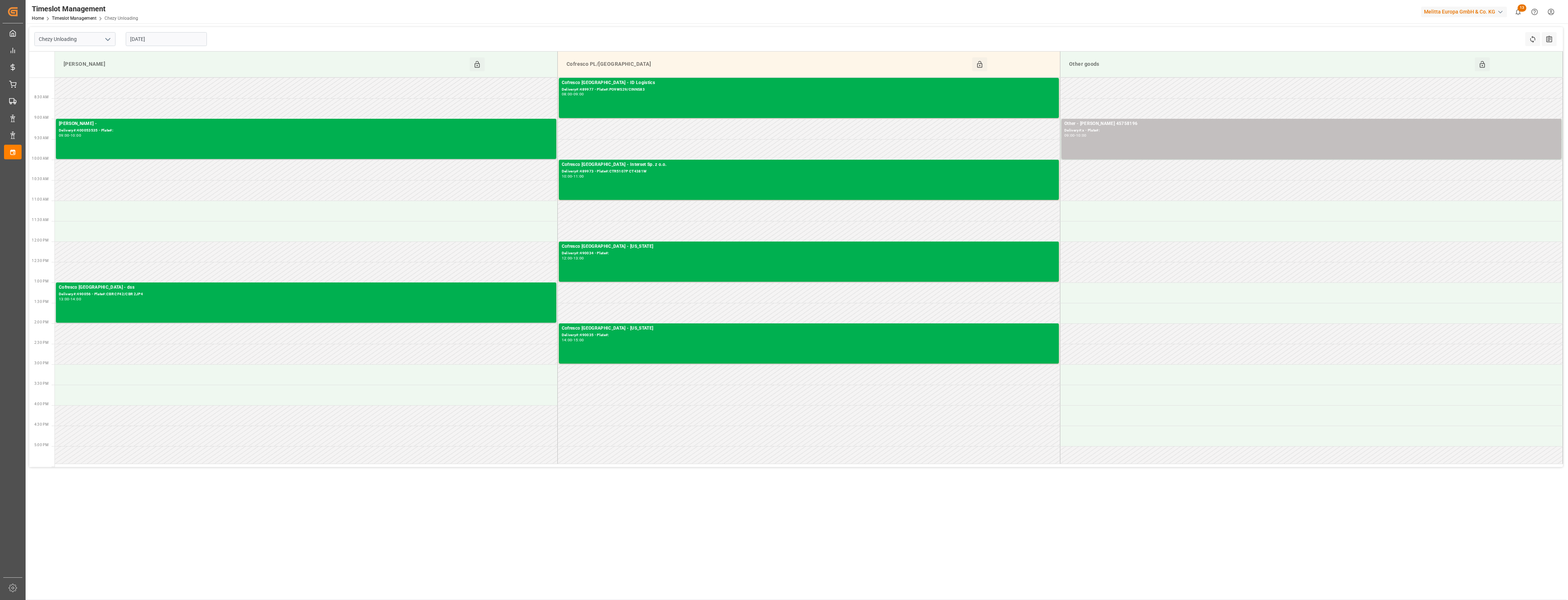
click at [176, 39] on input "[DATE]" at bounding box center [166, 39] width 81 height 14
click at [177, 97] on span "9" at bounding box center [178, 97] width 2 height 5
type input "[DATE]"
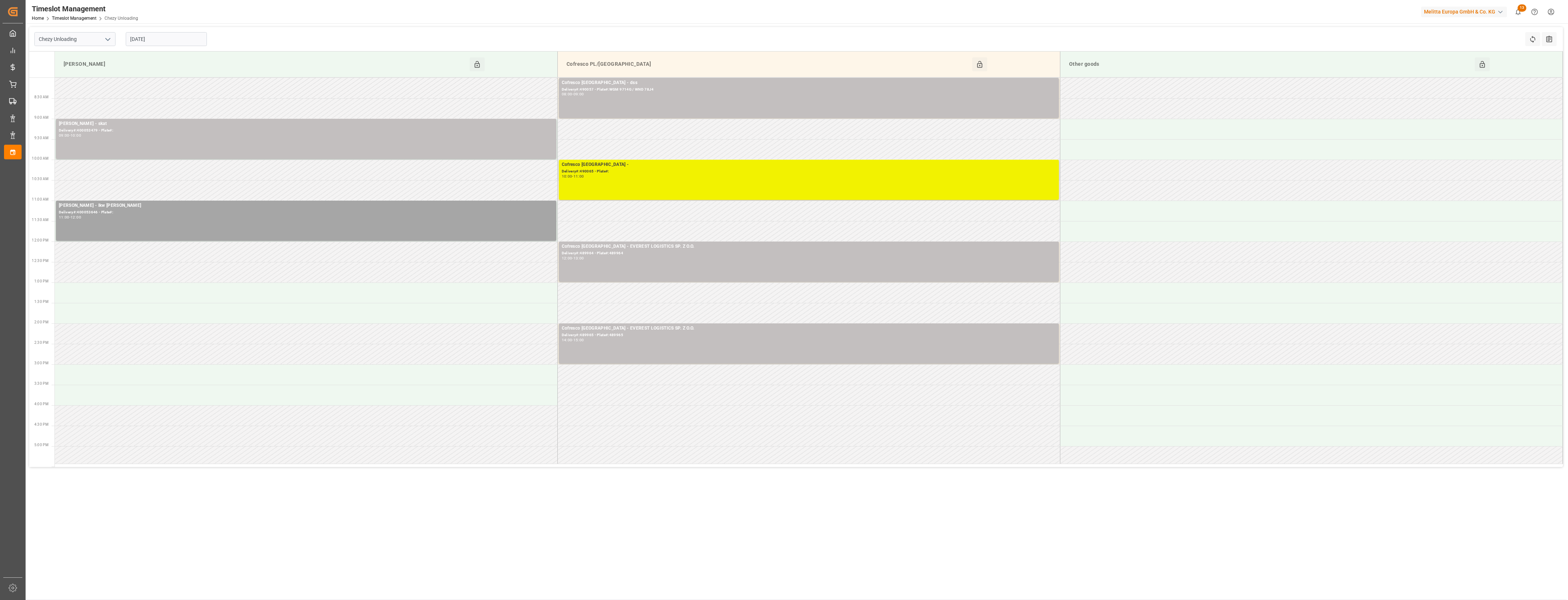
click at [772, 169] on div "Delivery#:490065 - Plate#:" at bounding box center [809, 172] width 494 height 6
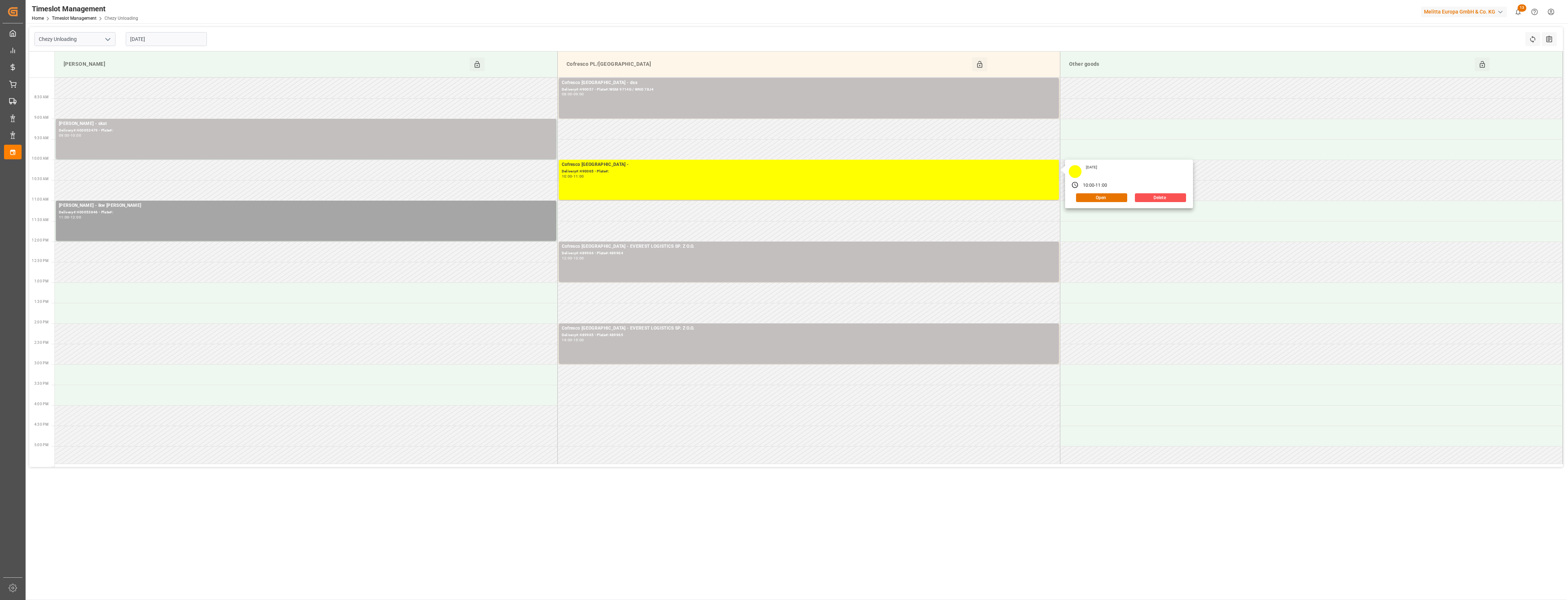
click at [1105, 202] on div "[DATE] 10:00 - 11:00 Open Delete" at bounding box center [1129, 184] width 128 height 49
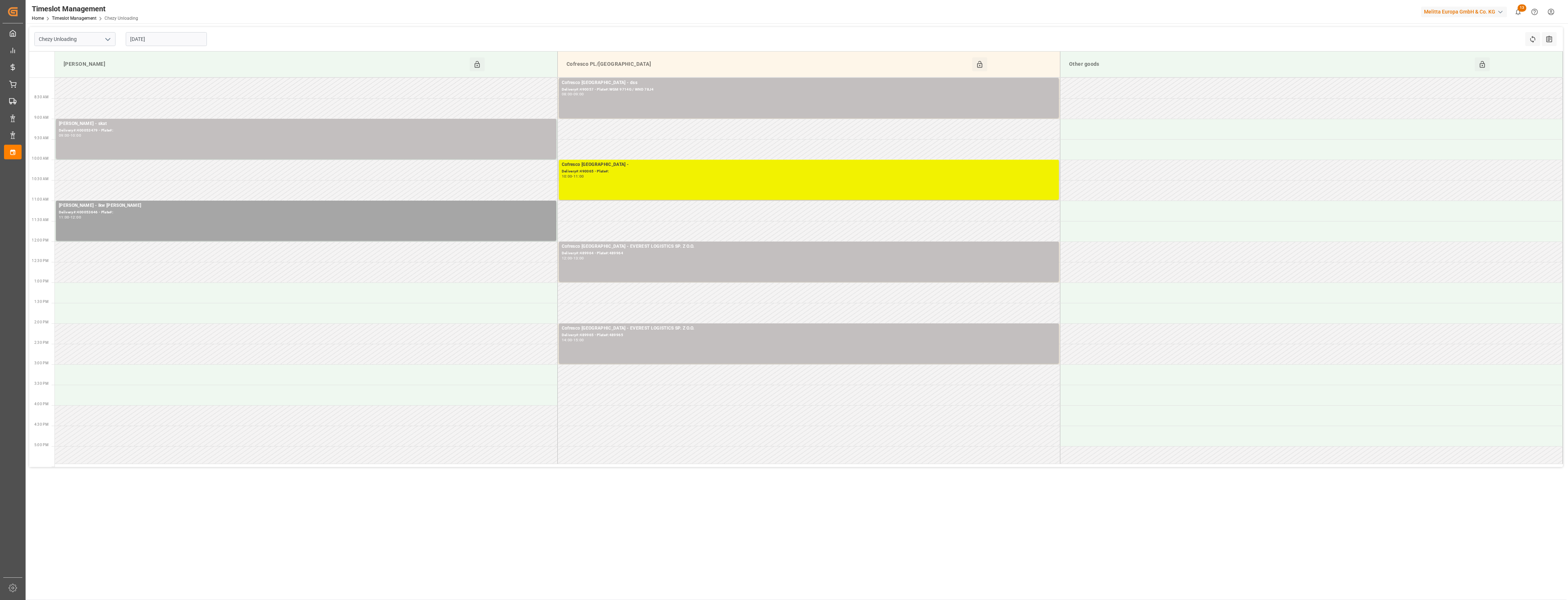
click at [999, 181] on div "Cofresco [GEOGRAPHIC_DATA] - Delivery#:490065 - Plate#: 10:00 - 11:00" at bounding box center [809, 180] width 494 height 37
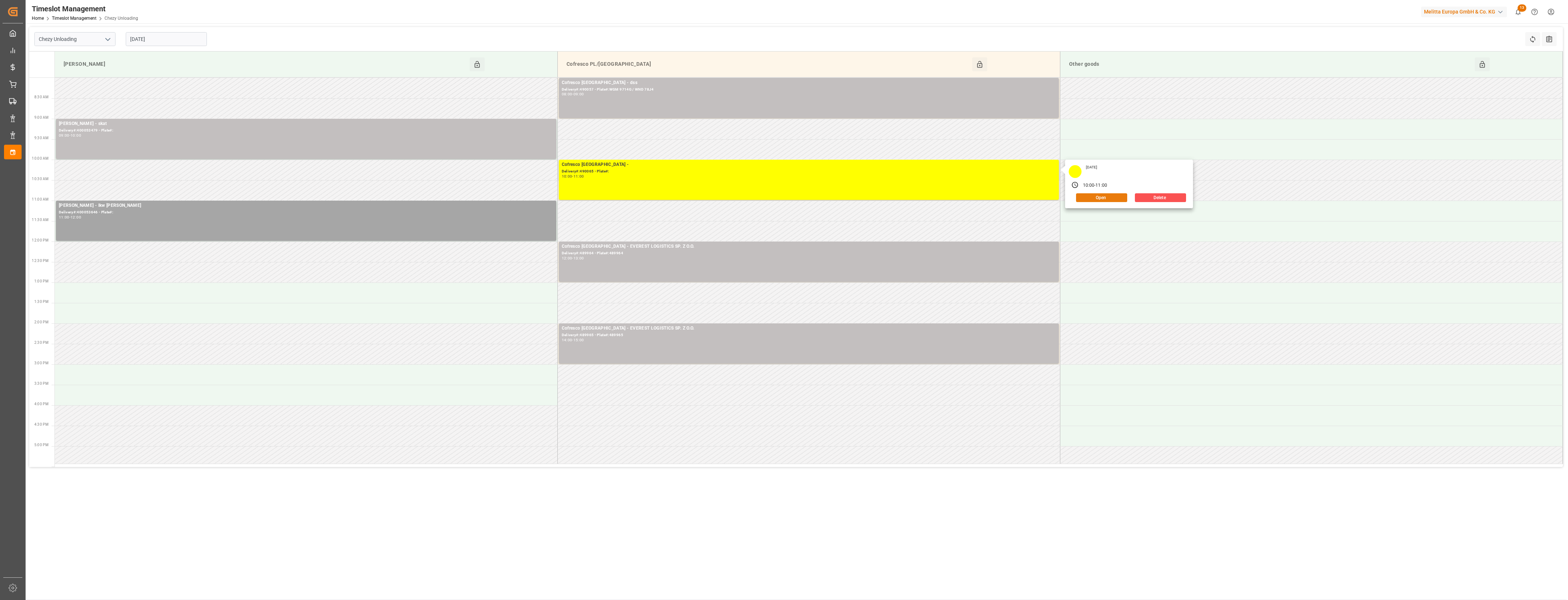
click at [1099, 201] on button "Open" at bounding box center [1102, 198] width 51 height 9
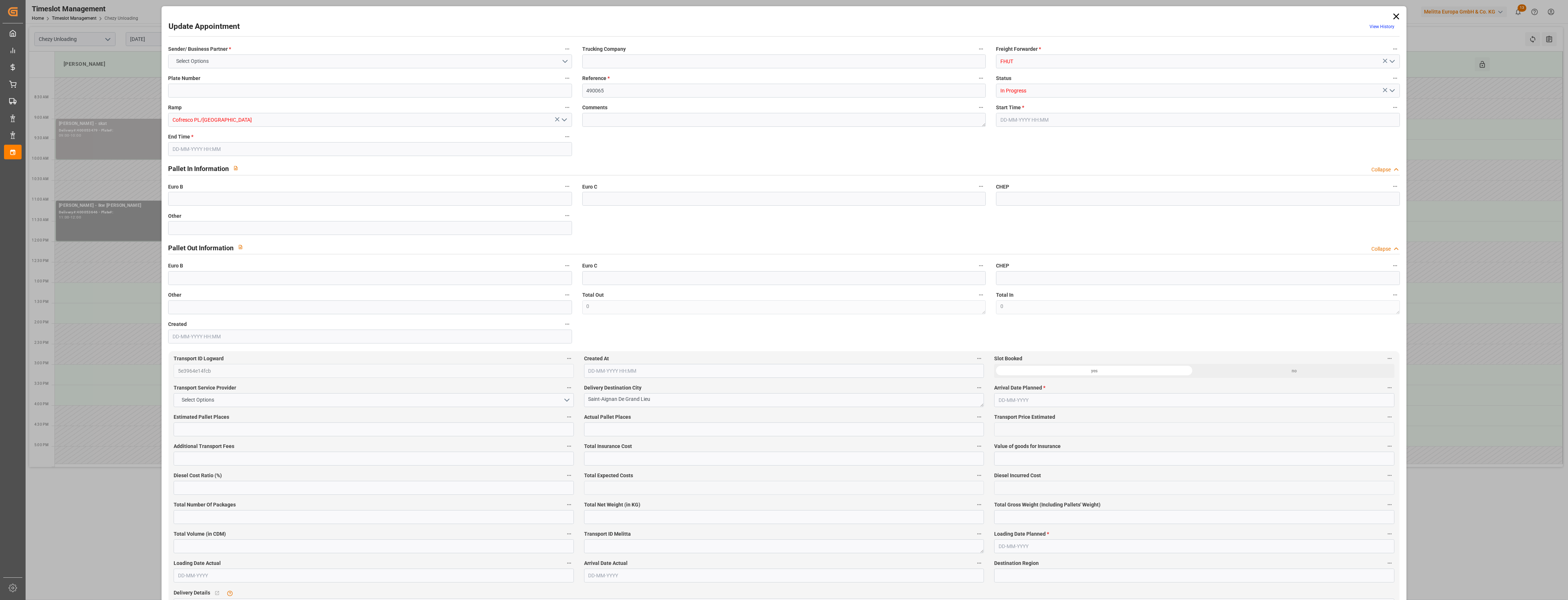
type input "16"
type input "482.67"
type input "0"
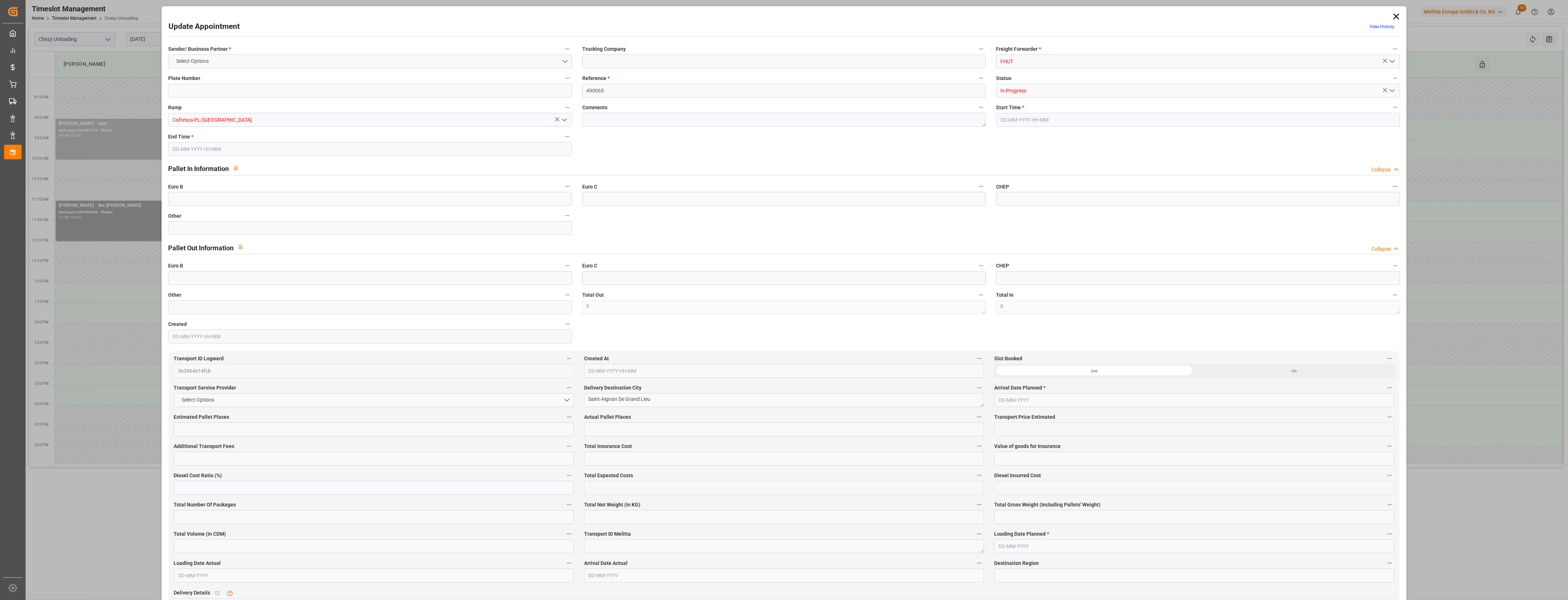
type input "474.175"
type input "-8.495"
type input "0"
type input "3718.516"
type input "4807.103"
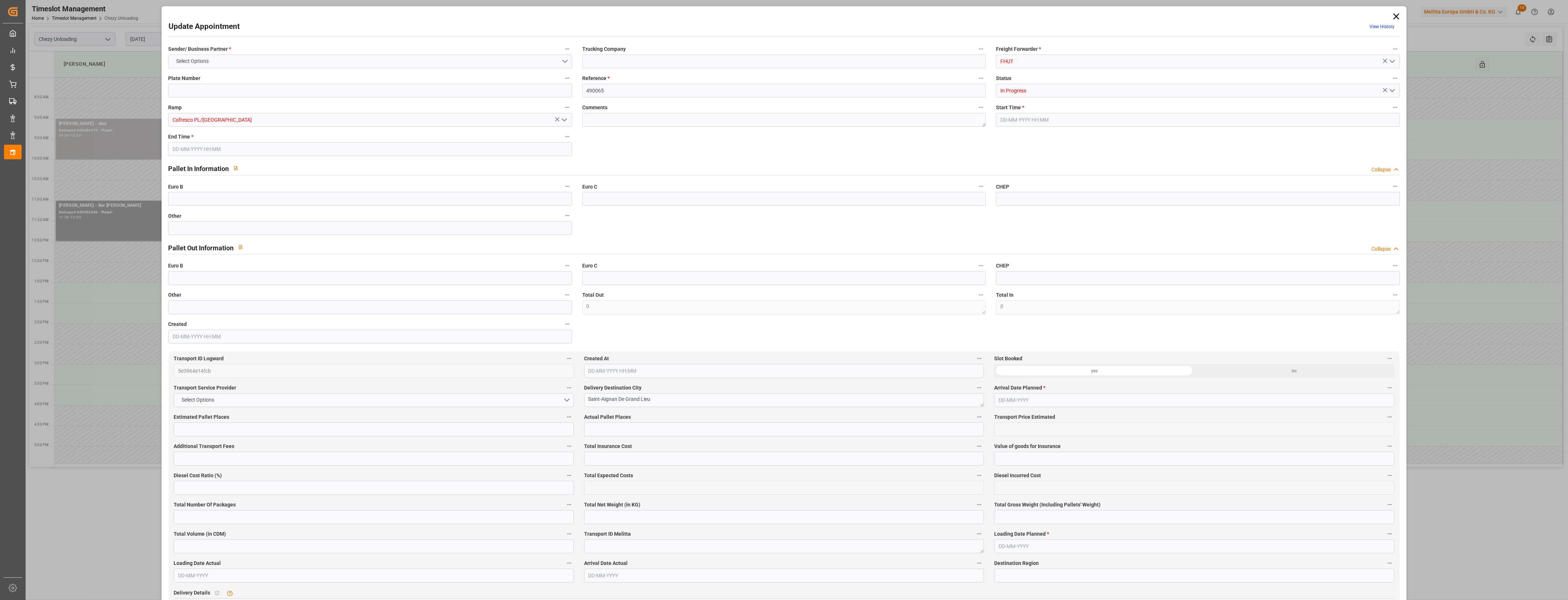
type input "13808.68"
type input "44"
type input "14"
type input "219"
type input "16"
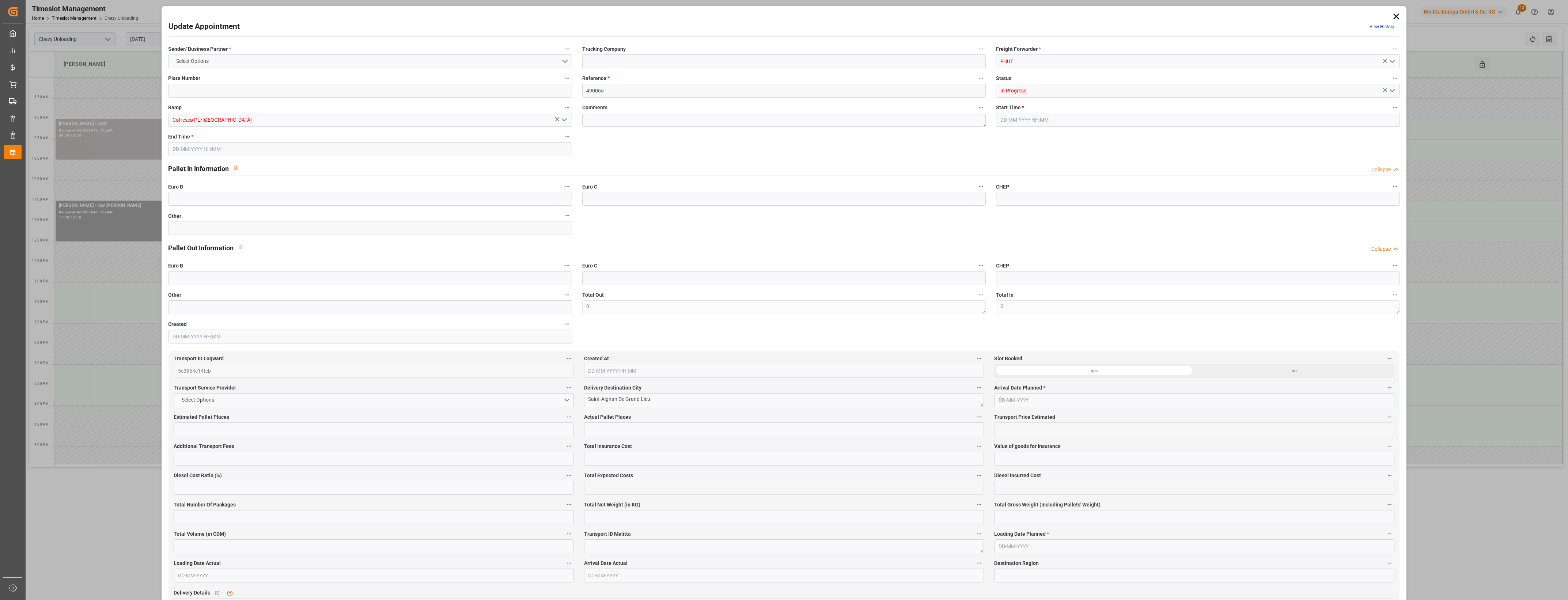
type input "101"
type input "4411.089"
type input "0"
type input "4710.8598"
type input "0"
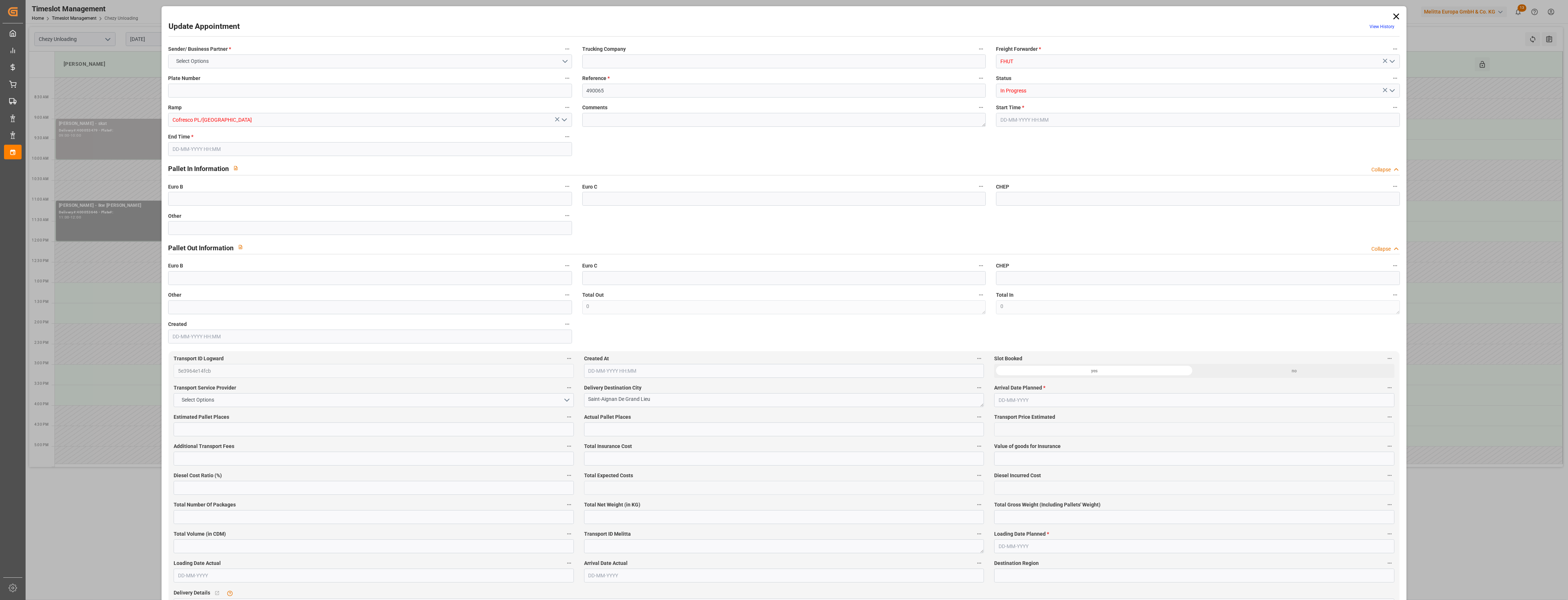
type input "0"
type input "21"
type input "35"
type input "[DATE] 10:00"
type input "[DATE] 11:00"
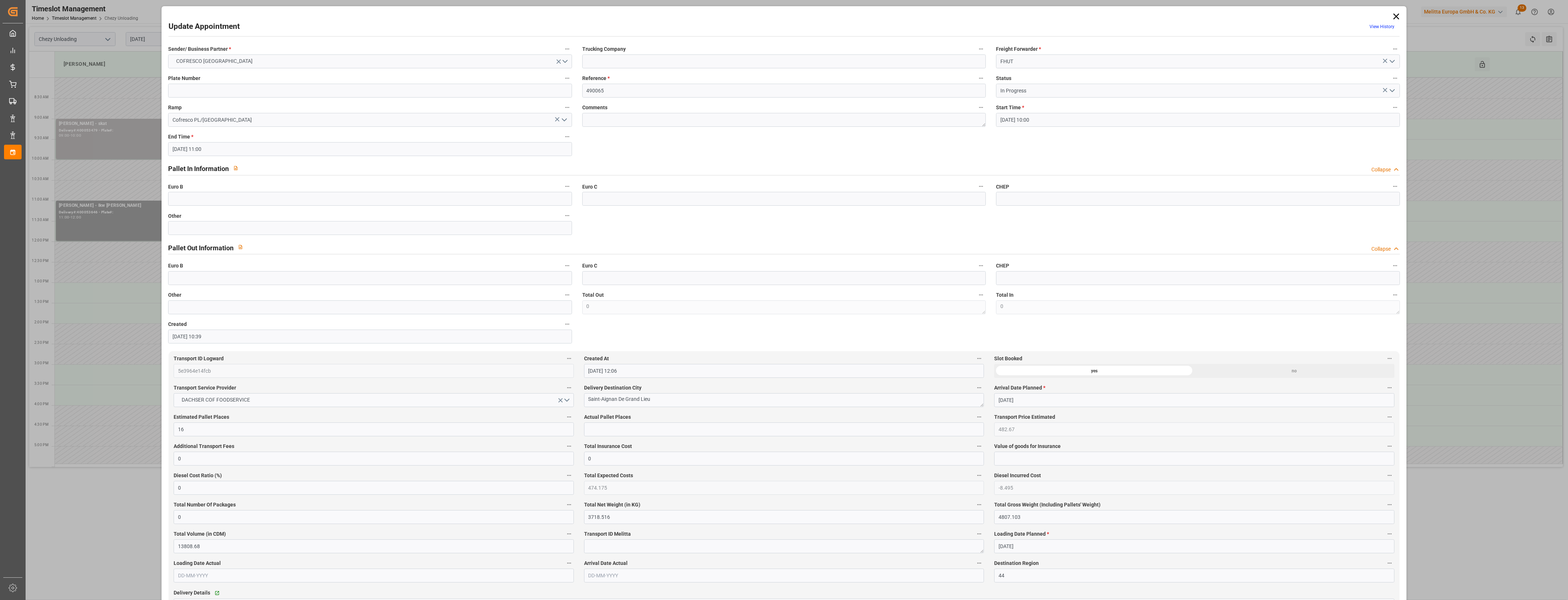
type input "[DATE] 10:39"
type input "[DATE] 12:06"
type input "[DATE]"
click at [266, 143] on input "[DATE] 11:00" at bounding box center [369, 149] width 404 height 14
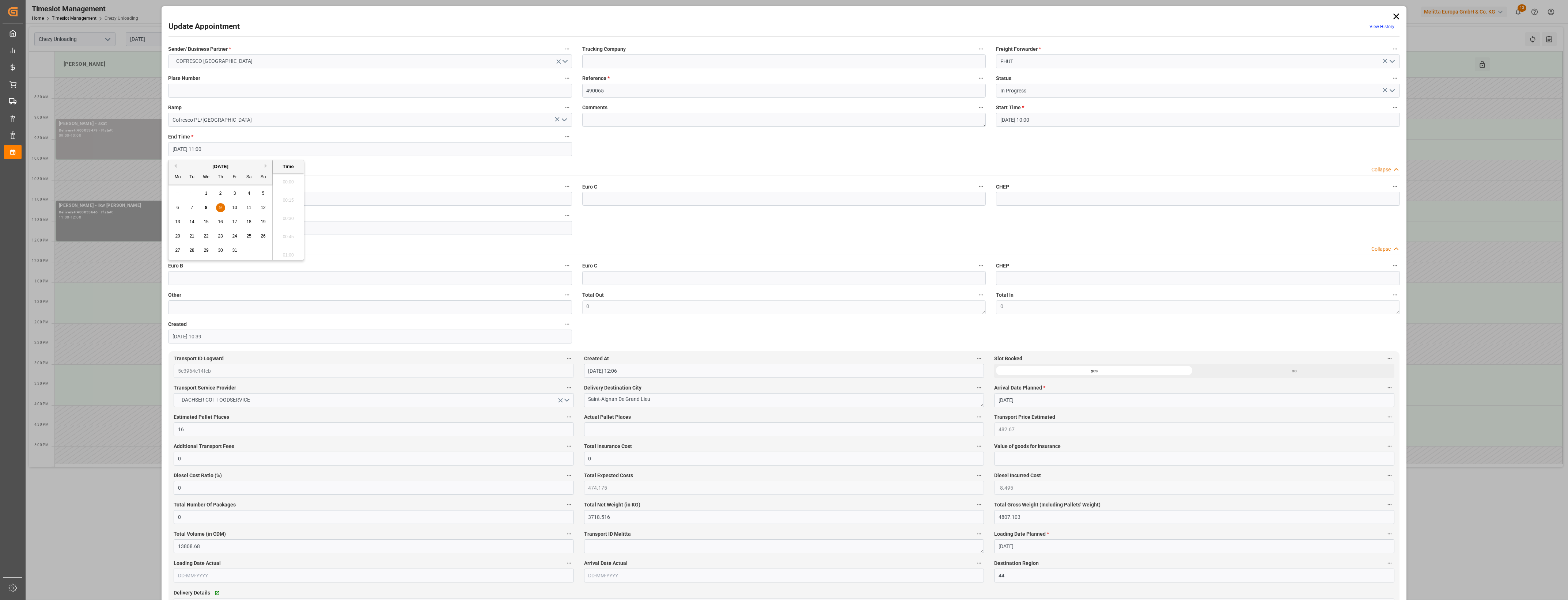
scroll to position [770, 0]
click at [206, 208] on span "8" at bounding box center [206, 208] width 2 height 5
type input "[DATE] 11:00"
click at [289, 216] on li "11:00" at bounding box center [288, 217] width 31 height 18
click at [1043, 119] on input "[DATE] 10:00" at bounding box center [1197, 120] width 404 height 14
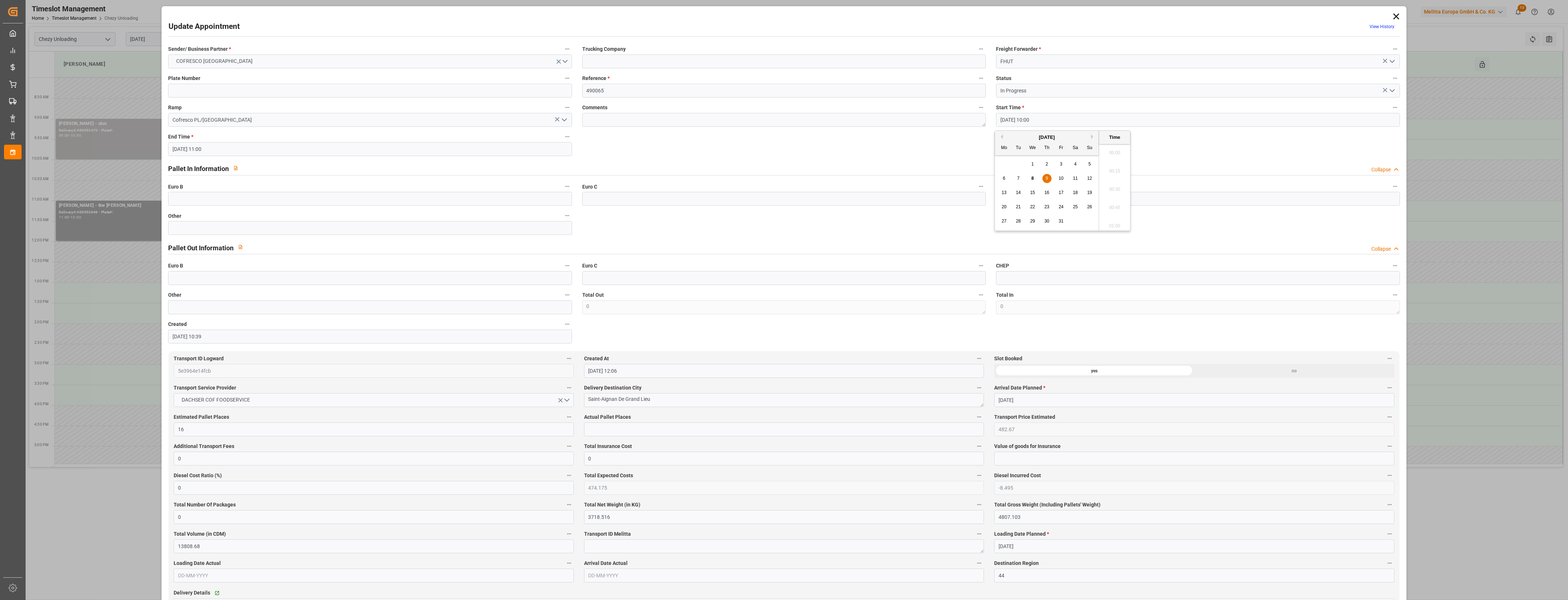
scroll to position [696, 0]
click at [1032, 179] on span "8" at bounding box center [1033, 178] width 2 height 5
click at [1115, 167] on li "11:00" at bounding box center [1115, 169] width 31 height 18
type input "[DATE] 11:00"
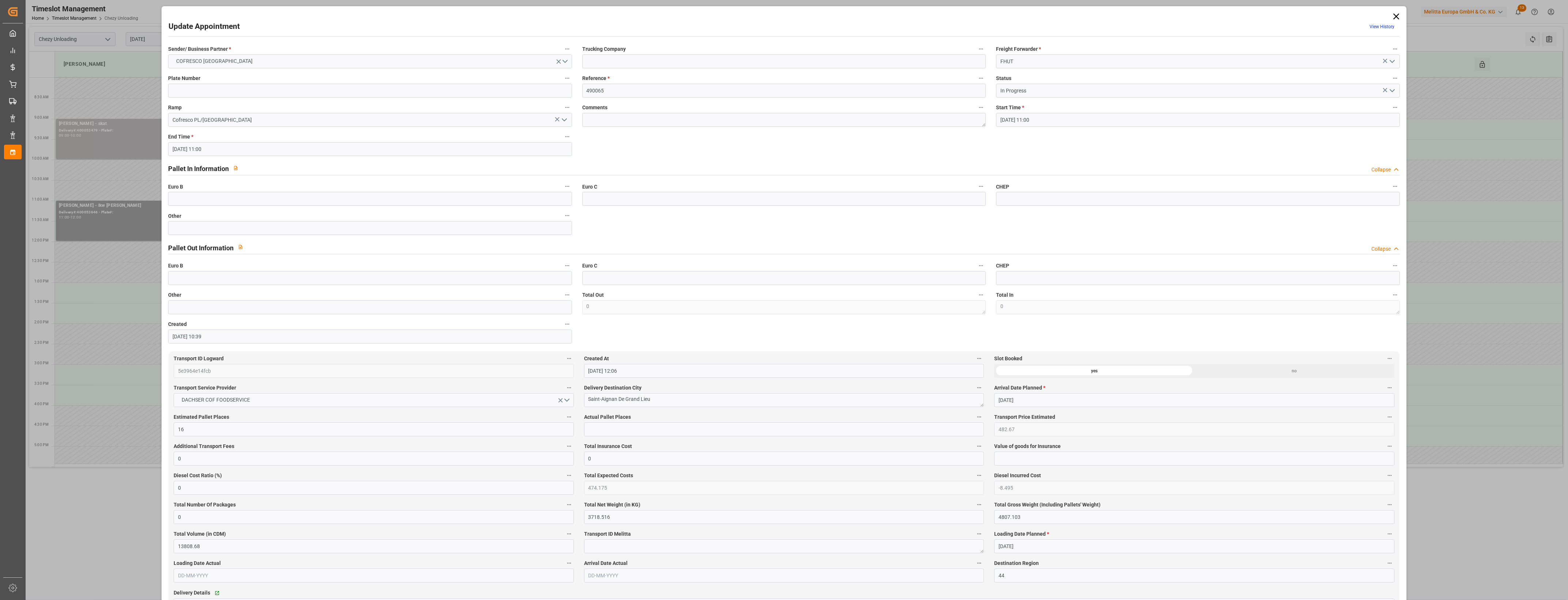
click at [480, 147] on input "[DATE] 11:00" at bounding box center [369, 149] width 404 height 14
click at [292, 240] on li "12:00" at bounding box center [288, 244] width 31 height 18
type input "[DATE] 12:00"
click at [567, 58] on button "COFRESCO [GEOGRAPHIC_DATA]" at bounding box center [369, 61] width 404 height 14
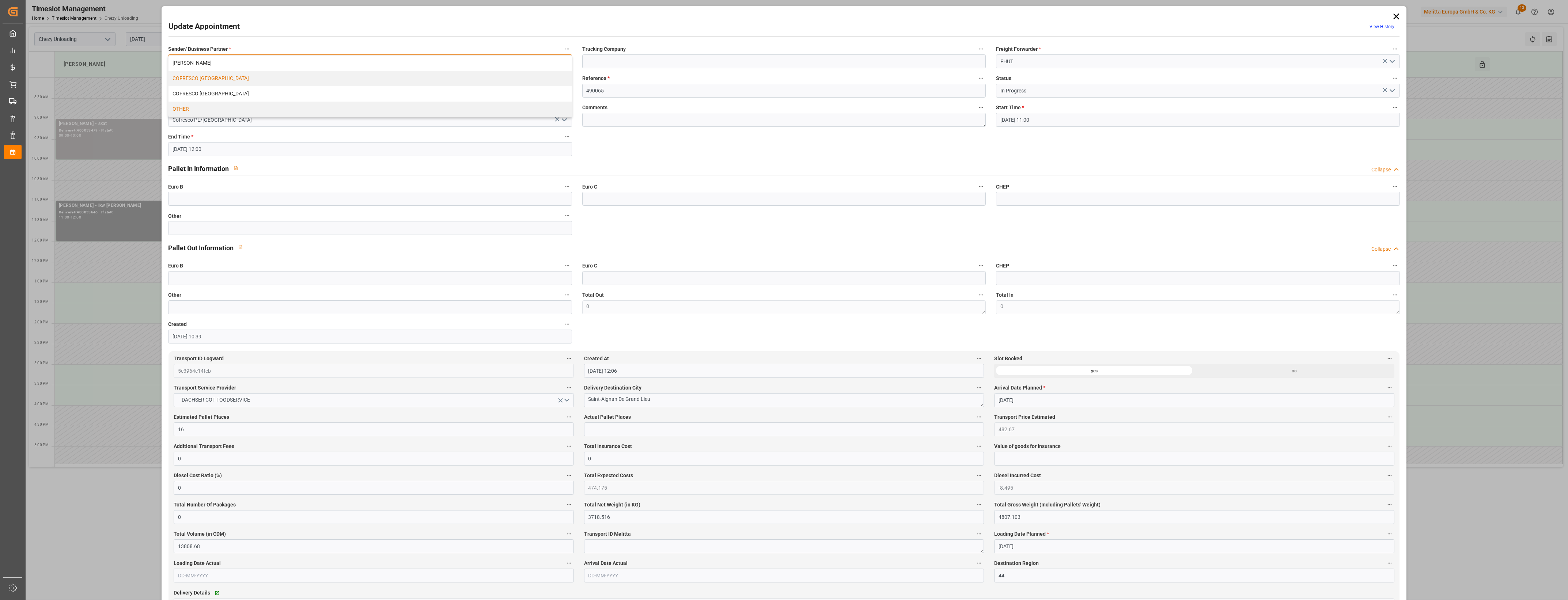
click at [185, 108] on div "OTHER" at bounding box center [370, 109] width 403 height 15
click at [567, 61] on button "OTHER" at bounding box center [369, 61] width 404 height 14
click at [205, 108] on div "OTHER" at bounding box center [370, 109] width 403 height 15
drag, startPoint x: 1529, startPoint y: 11, endPoint x: 1458, endPoint y: 10, distance: 71.0
click at [1458, 10] on div "Seems like there is an issue on selecting this slot" at bounding box center [1483, 12] width 126 height 8
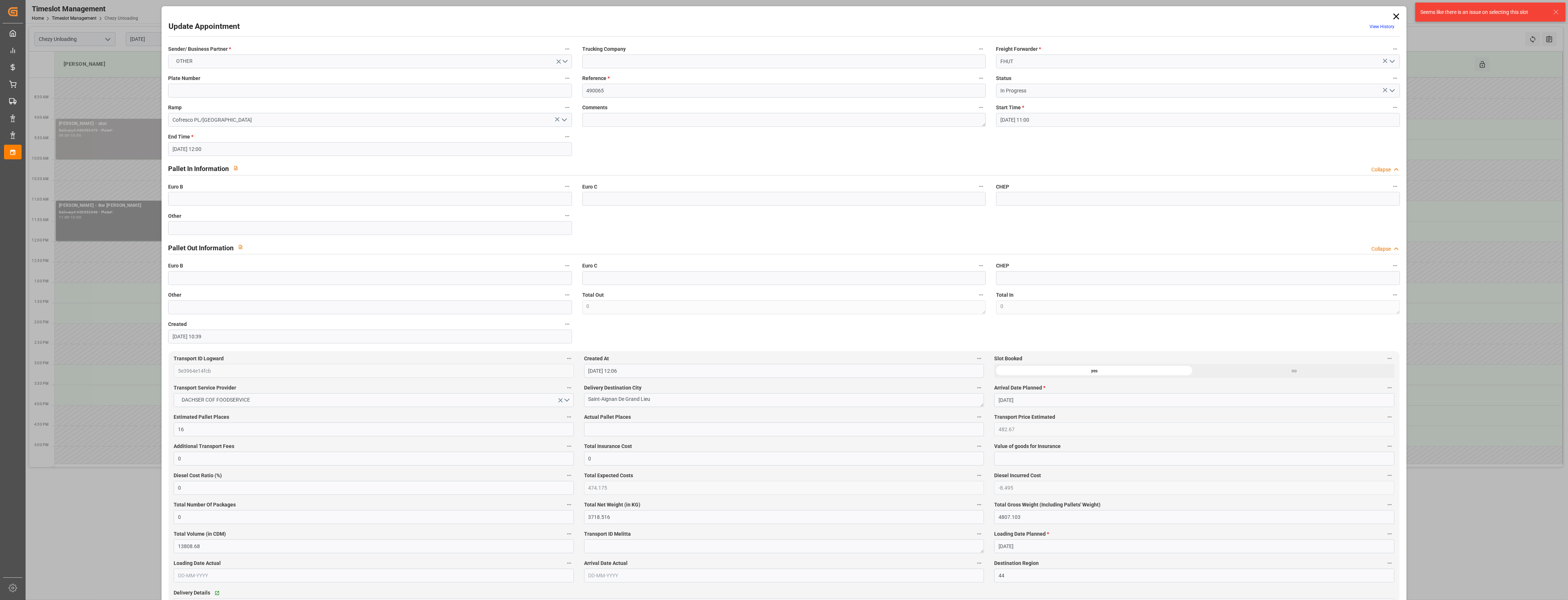
drag, startPoint x: 1458, startPoint y: 10, endPoint x: 1496, endPoint y: 127, distance: 123.0
click at [1497, 124] on div "Update Appointment View History Sender/ Business Partner * OTHER Trucking Compa…" at bounding box center [784, 300] width 1568 height 600
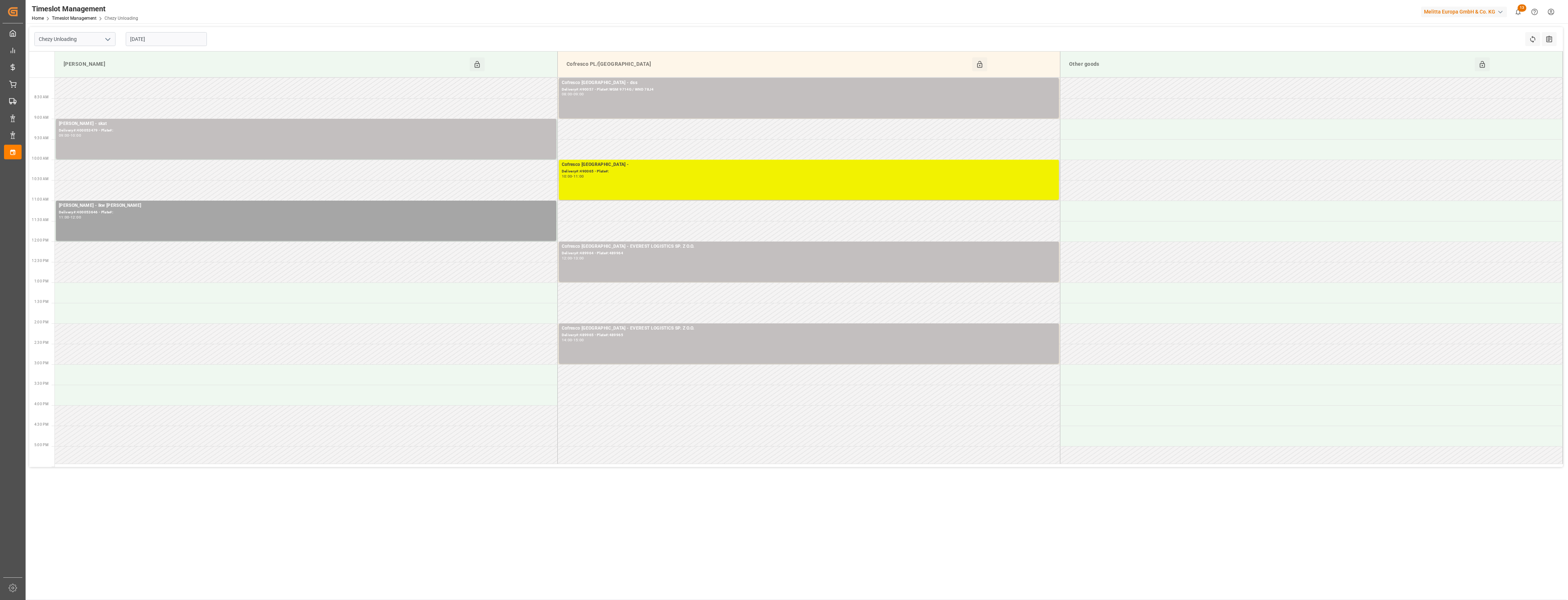
click at [608, 170] on div "Delivery#:490065 - Plate#:" at bounding box center [809, 172] width 494 height 6
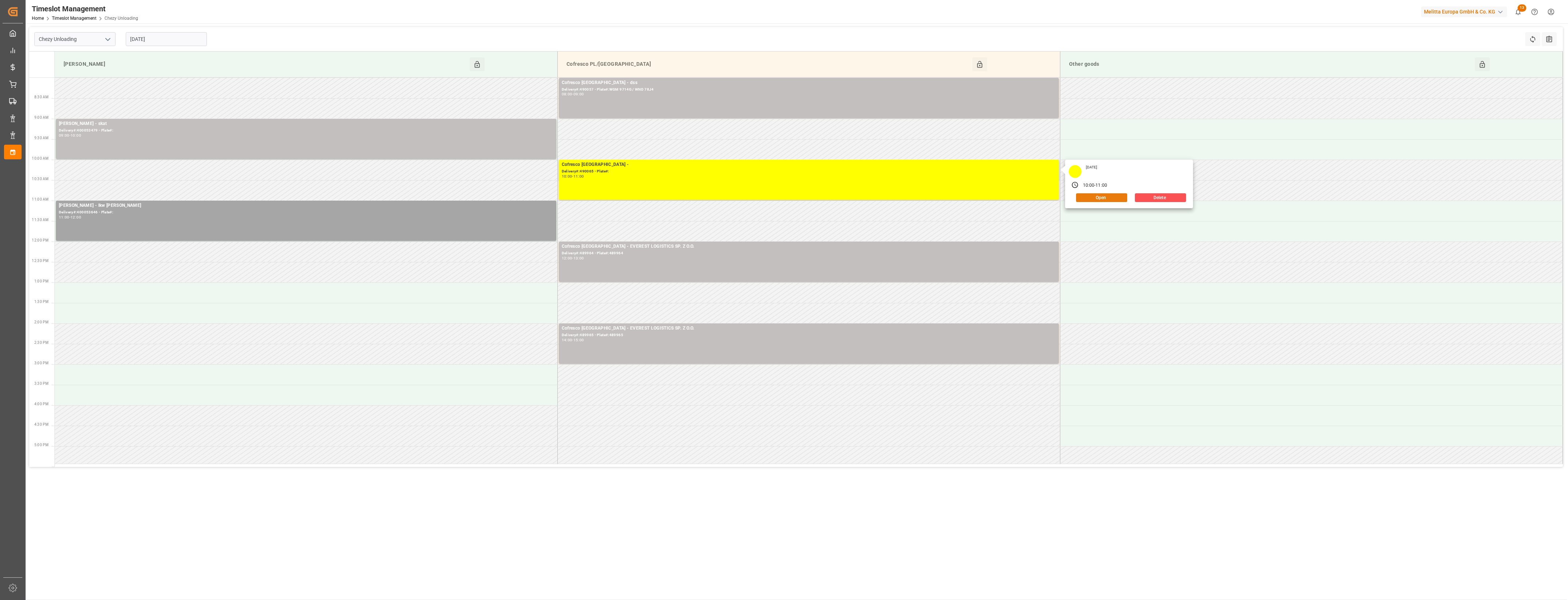
click at [1091, 198] on button "Open" at bounding box center [1102, 198] width 51 height 9
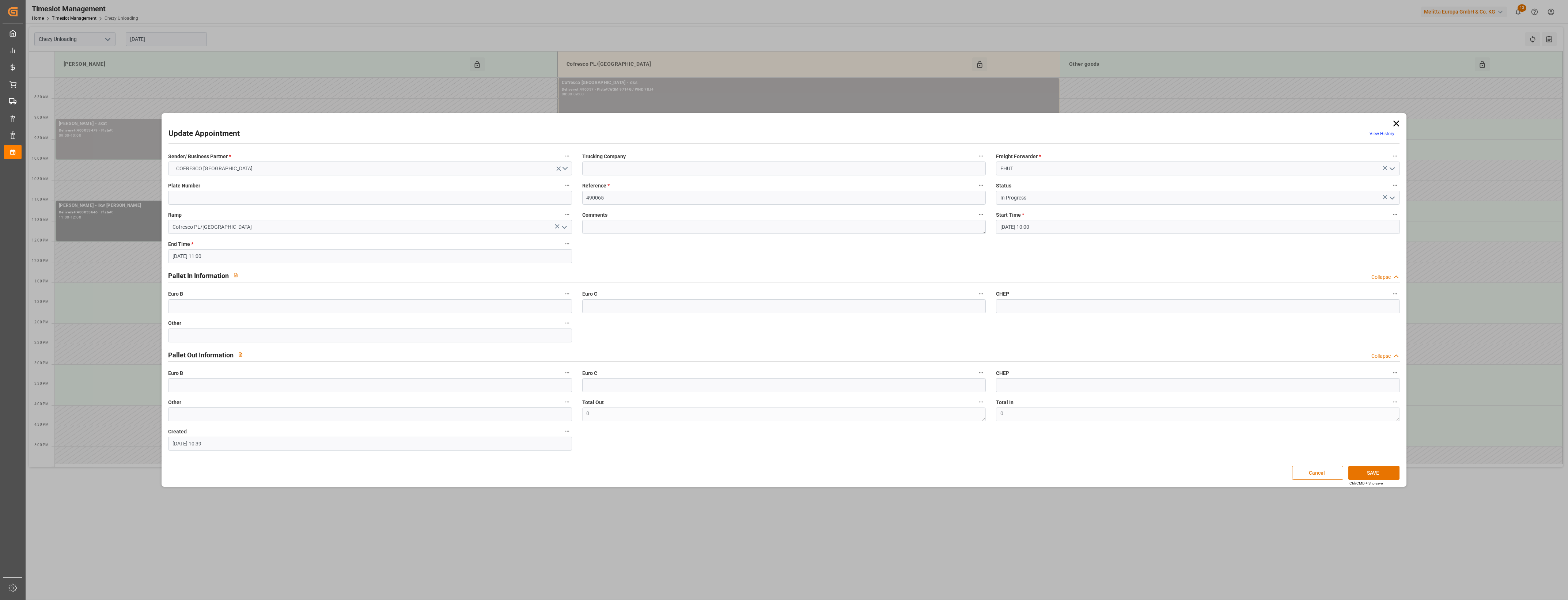
click at [1398, 125] on icon at bounding box center [1396, 124] width 10 height 10
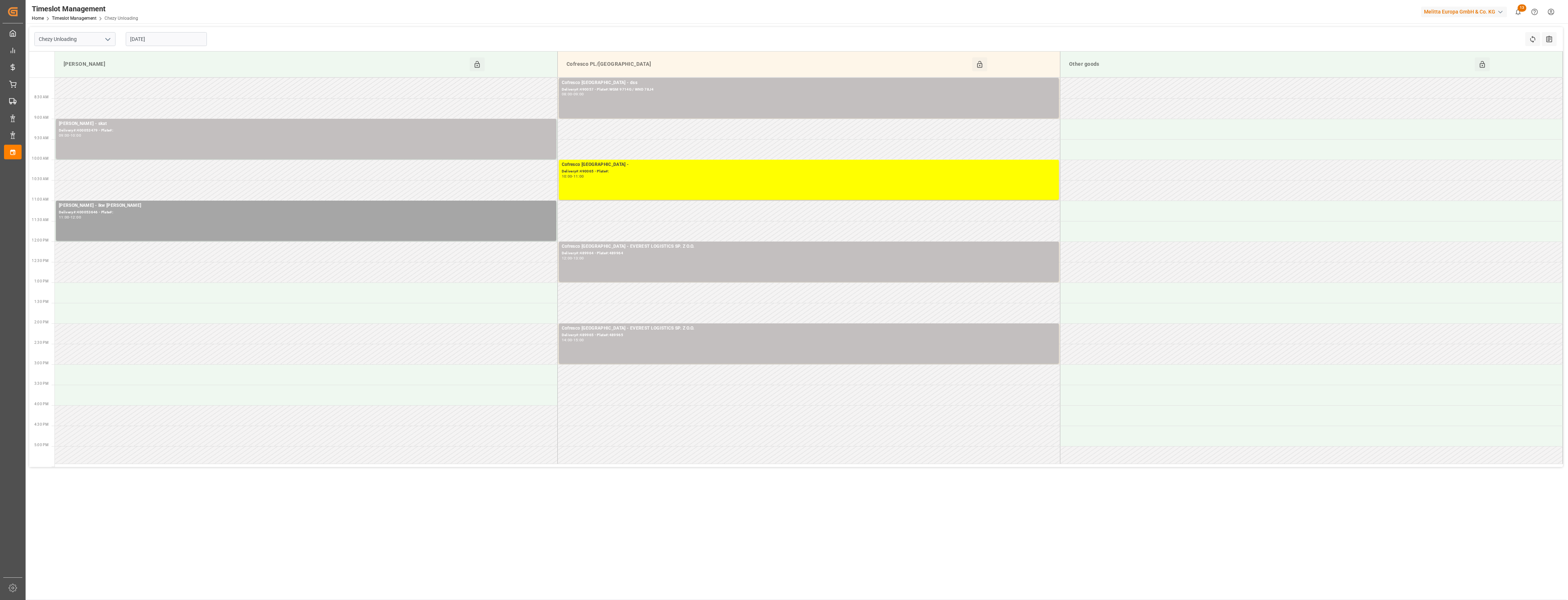
click at [181, 43] on input "[DATE]" at bounding box center [166, 39] width 81 height 14
click at [166, 99] on div "8" at bounding box center [164, 98] width 9 height 9
type input "[DATE]"
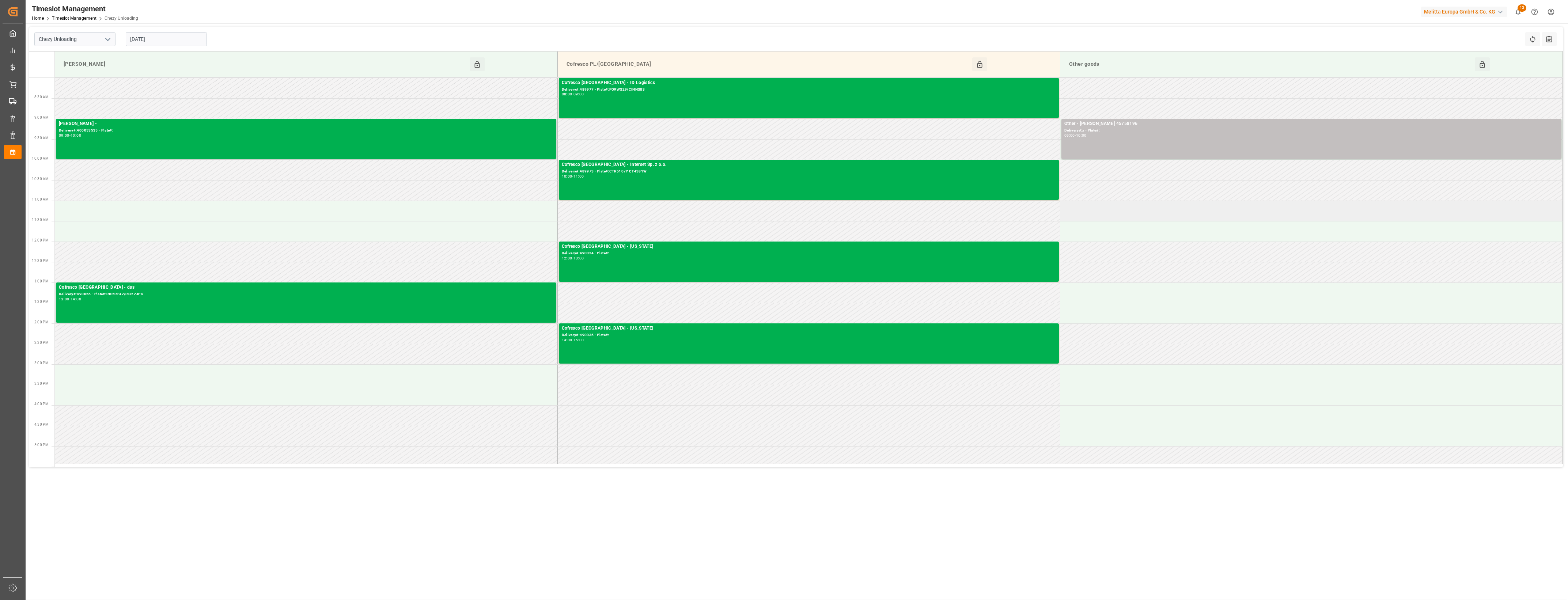
click at [1127, 203] on td at bounding box center [1311, 211] width 503 height 21
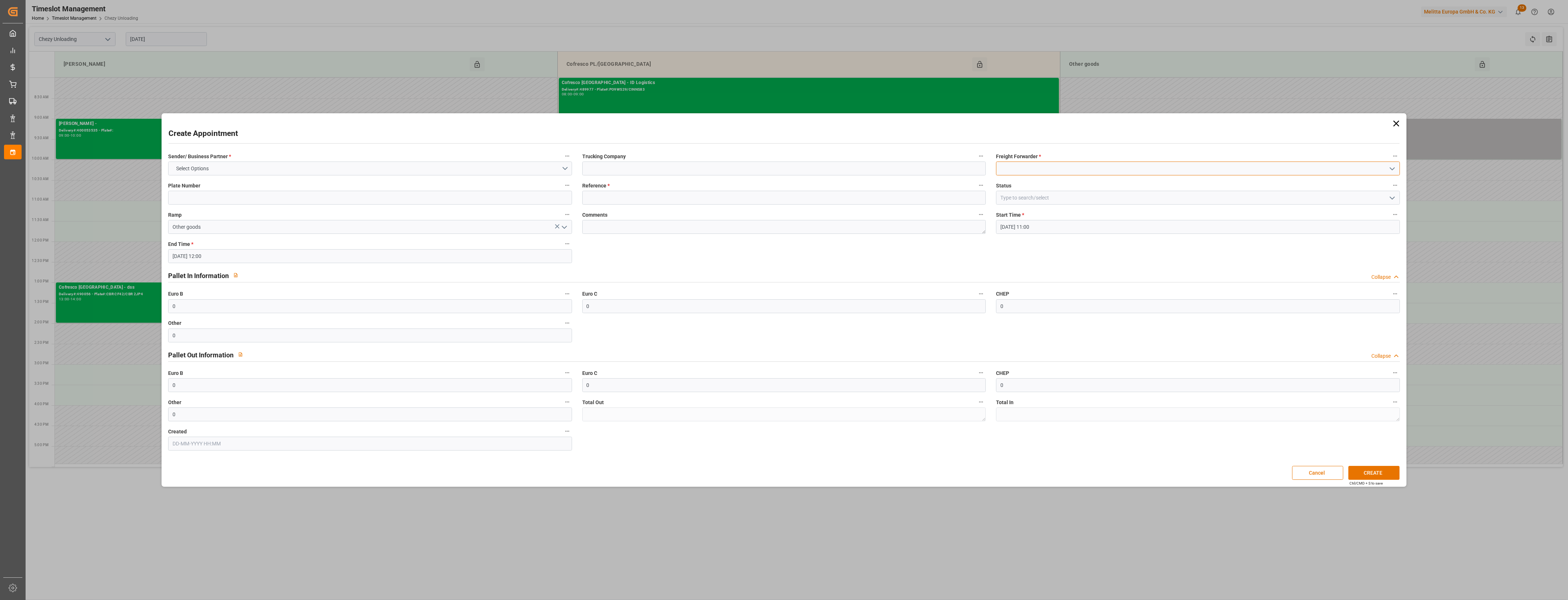
click at [1030, 172] on input at bounding box center [1197, 168] width 404 height 14
click at [1020, 185] on div "FHUT" at bounding box center [1198, 184] width 403 height 16
type input "FHUT"
click at [782, 194] on input at bounding box center [784, 197] width 404 height 14
type input "490065"
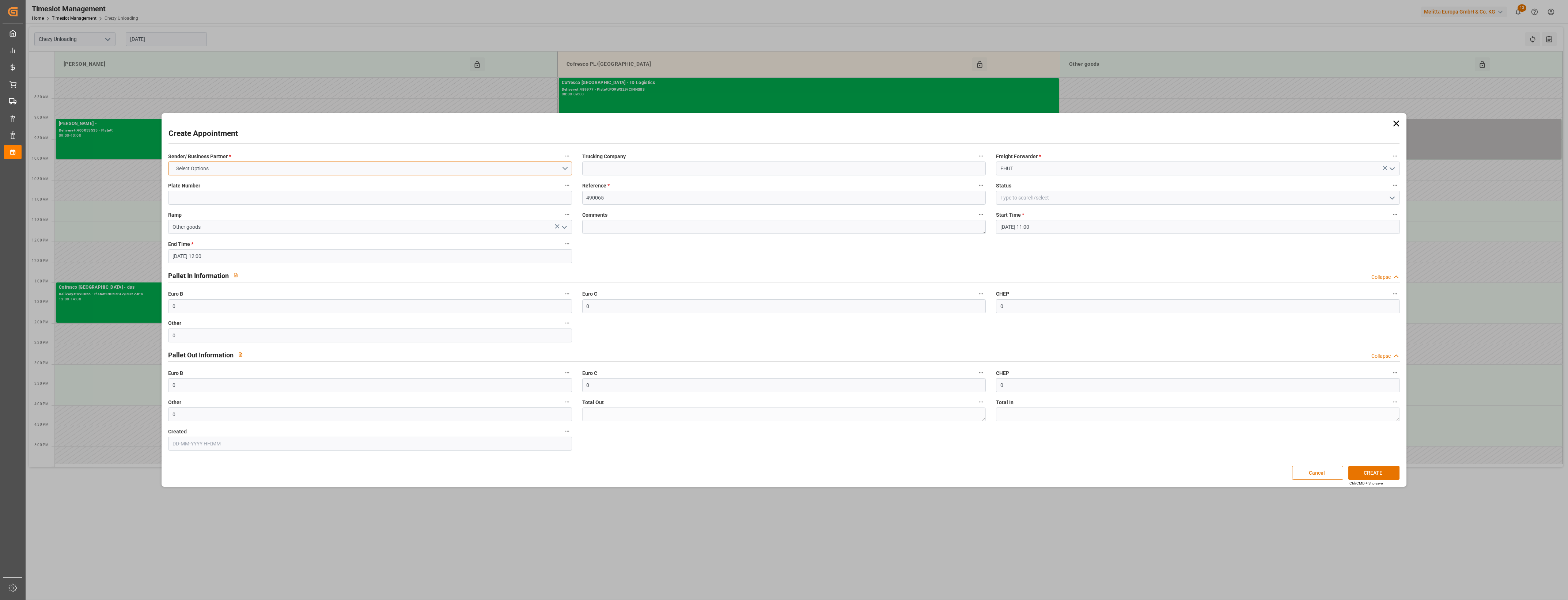
click at [565, 169] on button "Select Options" at bounding box center [369, 168] width 404 height 14
click at [238, 181] on div "COFRESCO [GEOGRAPHIC_DATA]" at bounding box center [370, 185] width 403 height 15
click at [1387, 470] on button "CREATE" at bounding box center [1374, 473] width 51 height 14
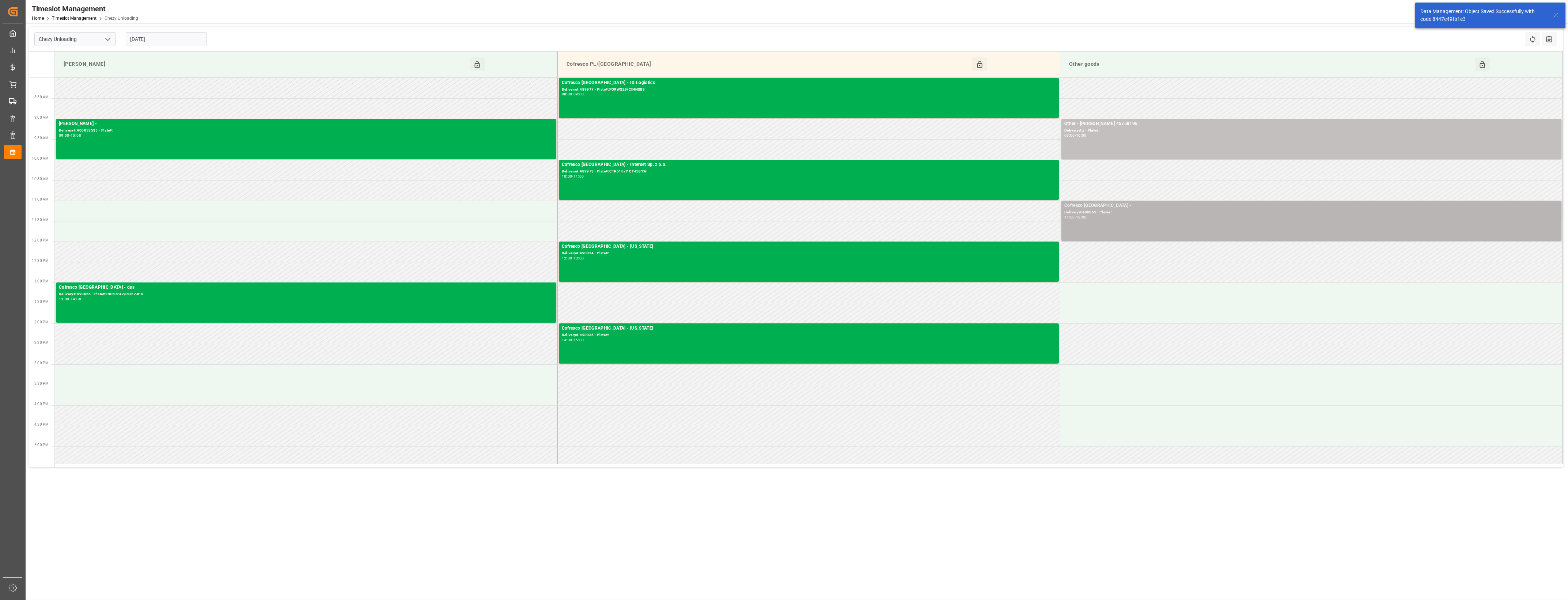
click at [1145, 215] on div "11:00 - 12:00" at bounding box center [1312, 217] width 494 height 4
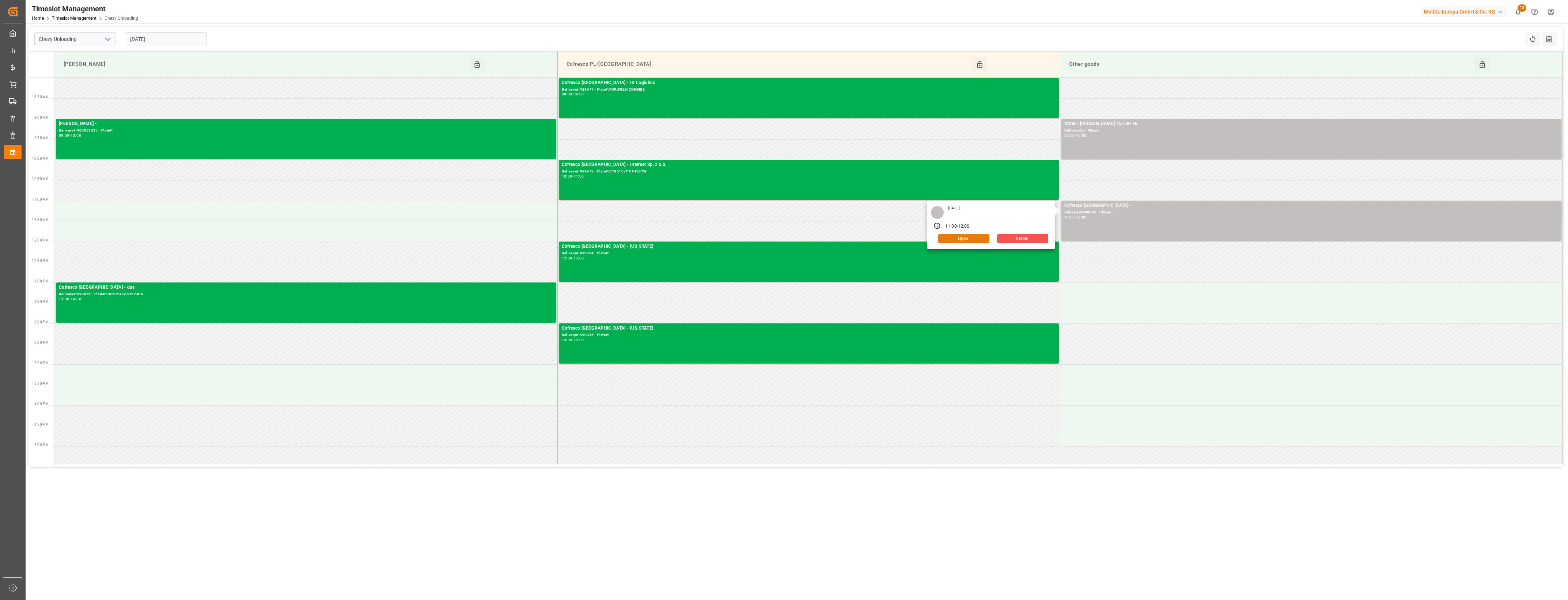
click at [982, 239] on button "Open" at bounding box center [964, 239] width 51 height 9
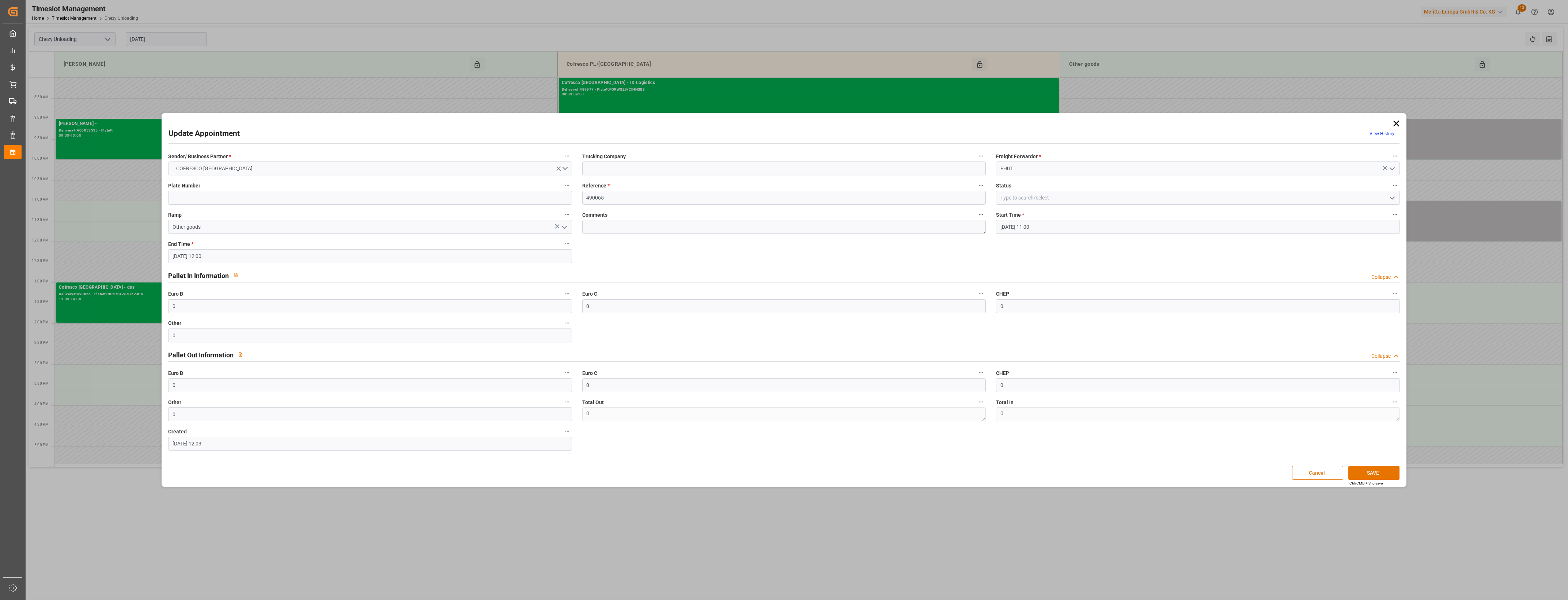
click at [1393, 196] on icon "open menu" at bounding box center [1392, 198] width 9 height 9
click at [1017, 298] on div "Unloaded" at bounding box center [1198, 296] width 403 height 16
type input "Unloaded"
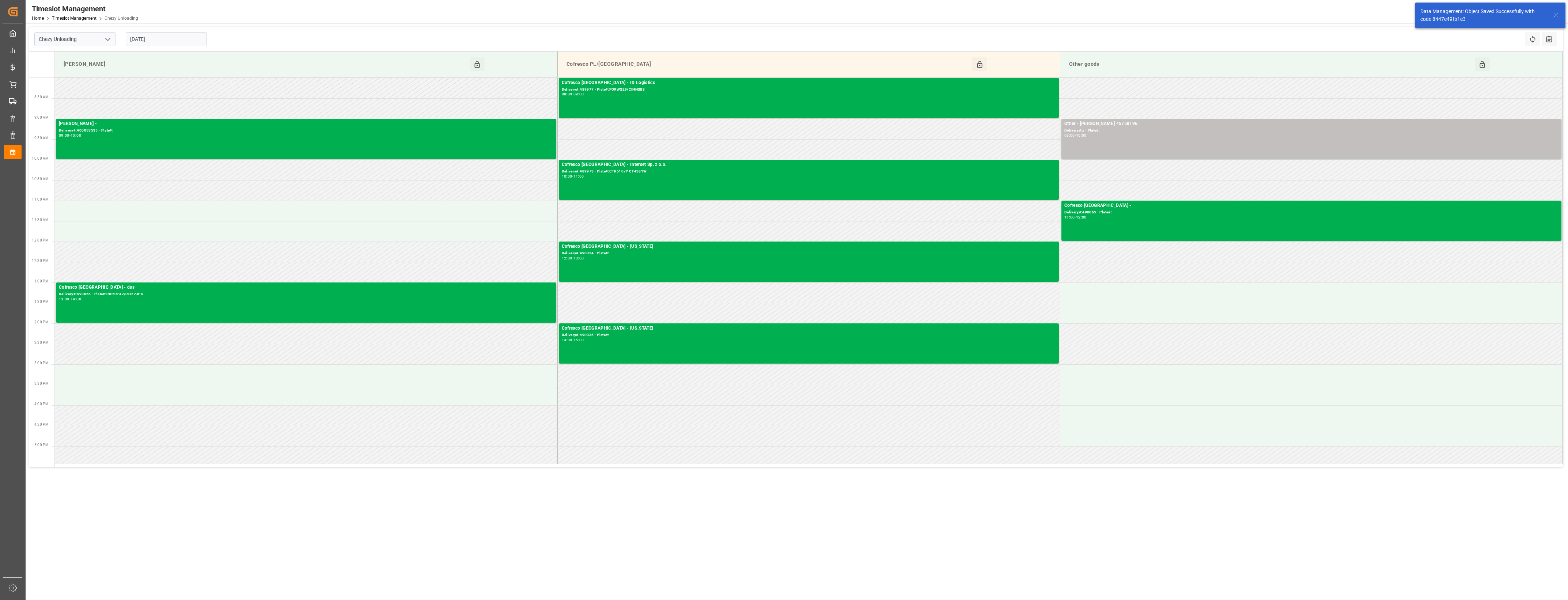
click at [185, 35] on input "[DATE]" at bounding box center [166, 39] width 81 height 14
click at [180, 97] on div "9" at bounding box center [178, 98] width 9 height 9
type input "[DATE]"
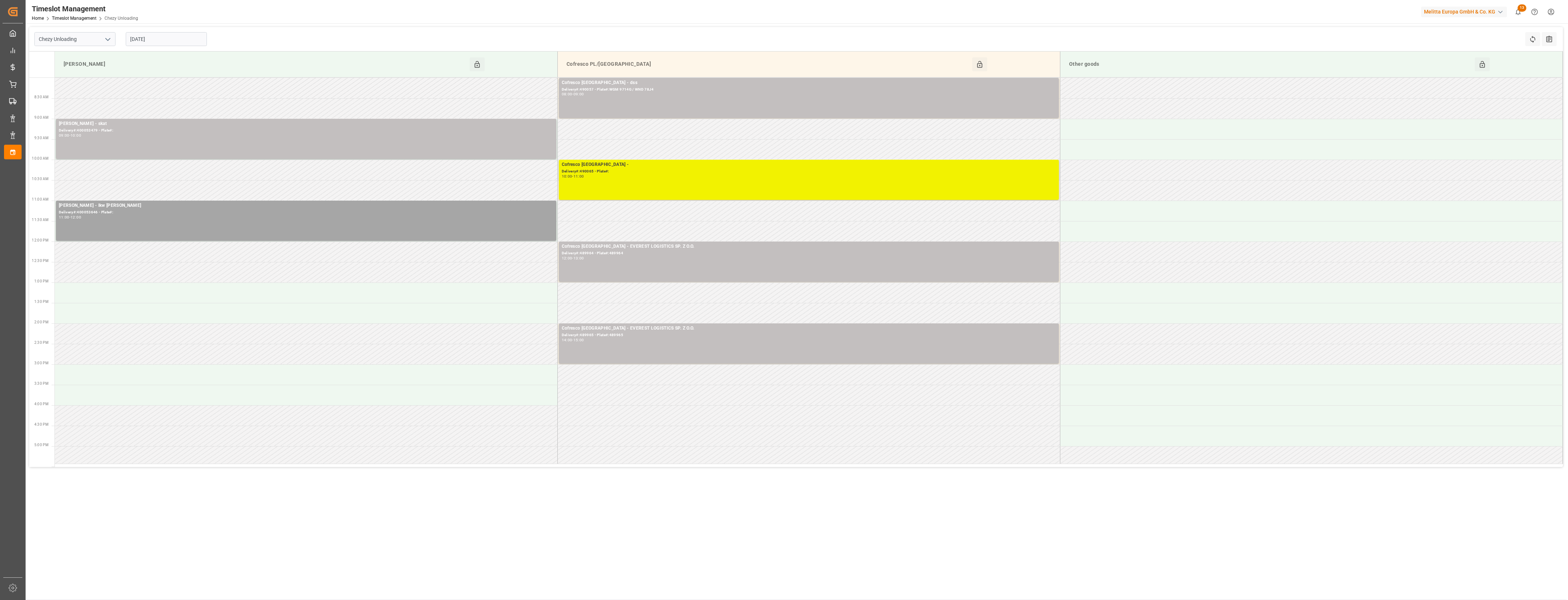
click at [949, 194] on div "Cofresco [GEOGRAPHIC_DATA] - Delivery#:490065 - Plate#: 10:00 - 11:00" at bounding box center [809, 180] width 494 height 37
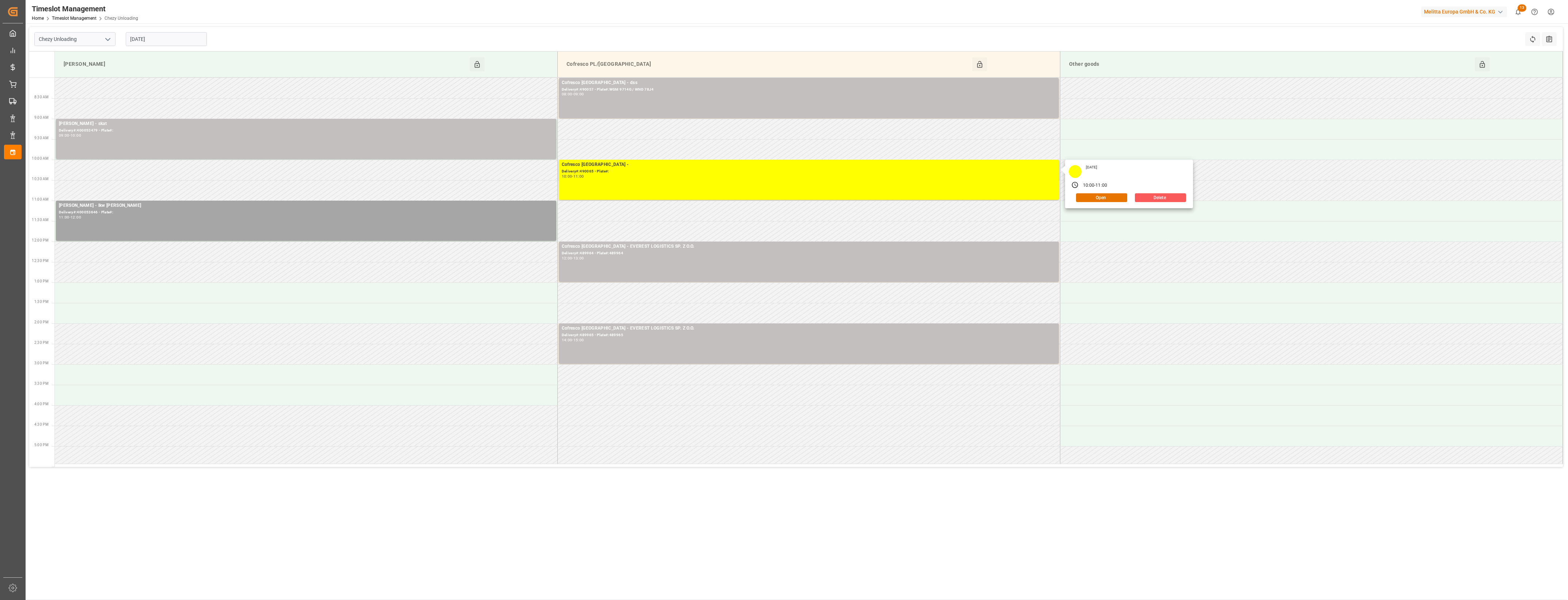
click at [1164, 200] on button "Delete" at bounding box center [1160, 198] width 51 height 9
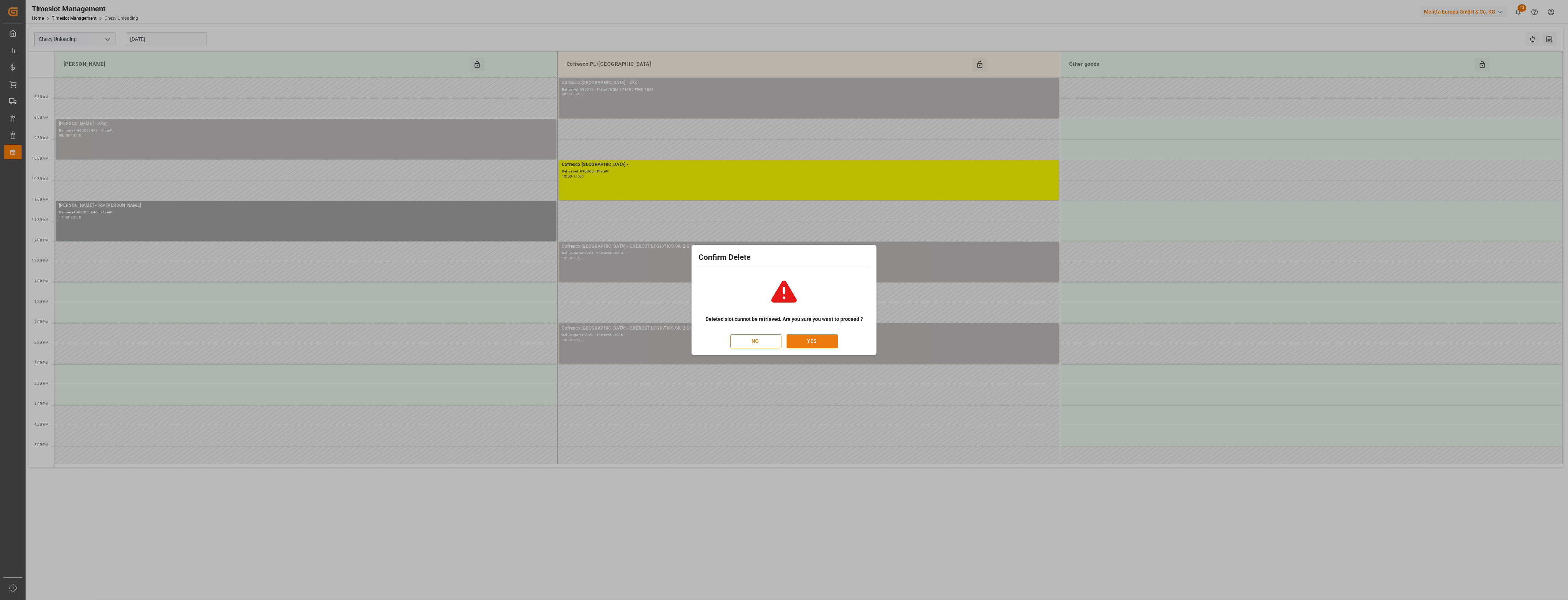
click at [816, 337] on button "YES" at bounding box center [812, 341] width 51 height 14
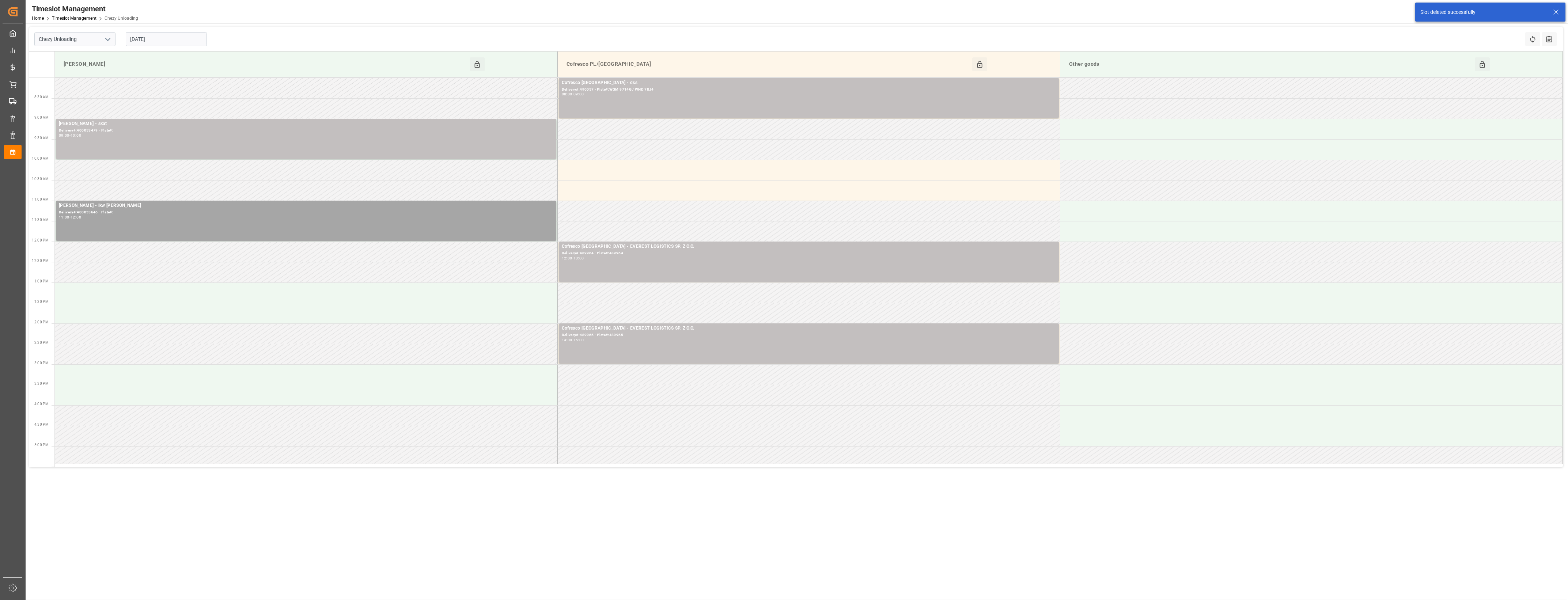
click at [181, 33] on input "[DATE]" at bounding box center [166, 39] width 81 height 14
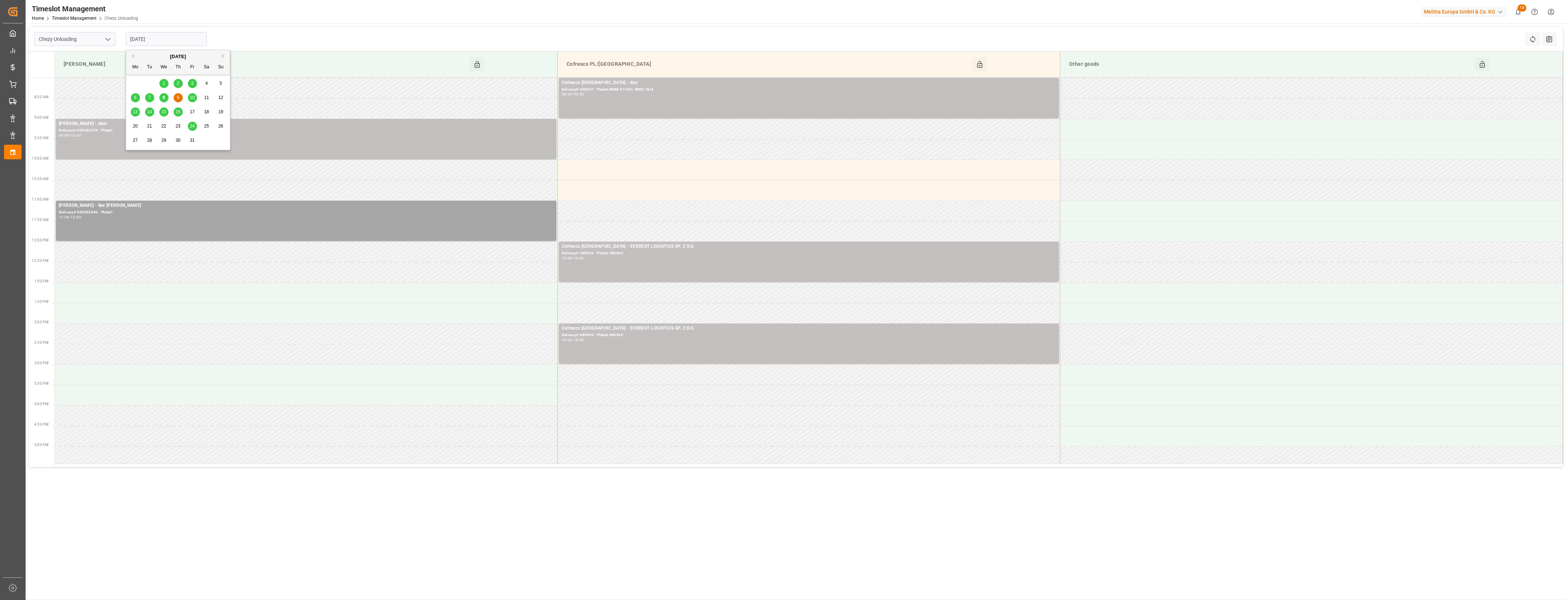
click at [229, 36] on div "Chezy Unloading [DATE] Refresh Time Slots All Audits" at bounding box center [796, 39] width 1534 height 24
click at [110, 37] on icon "open menu" at bounding box center [108, 40] width 9 height 9
click at [85, 60] on div "Chezy Loading" at bounding box center [75, 55] width 80 height 16
type input "Chezy Loading"
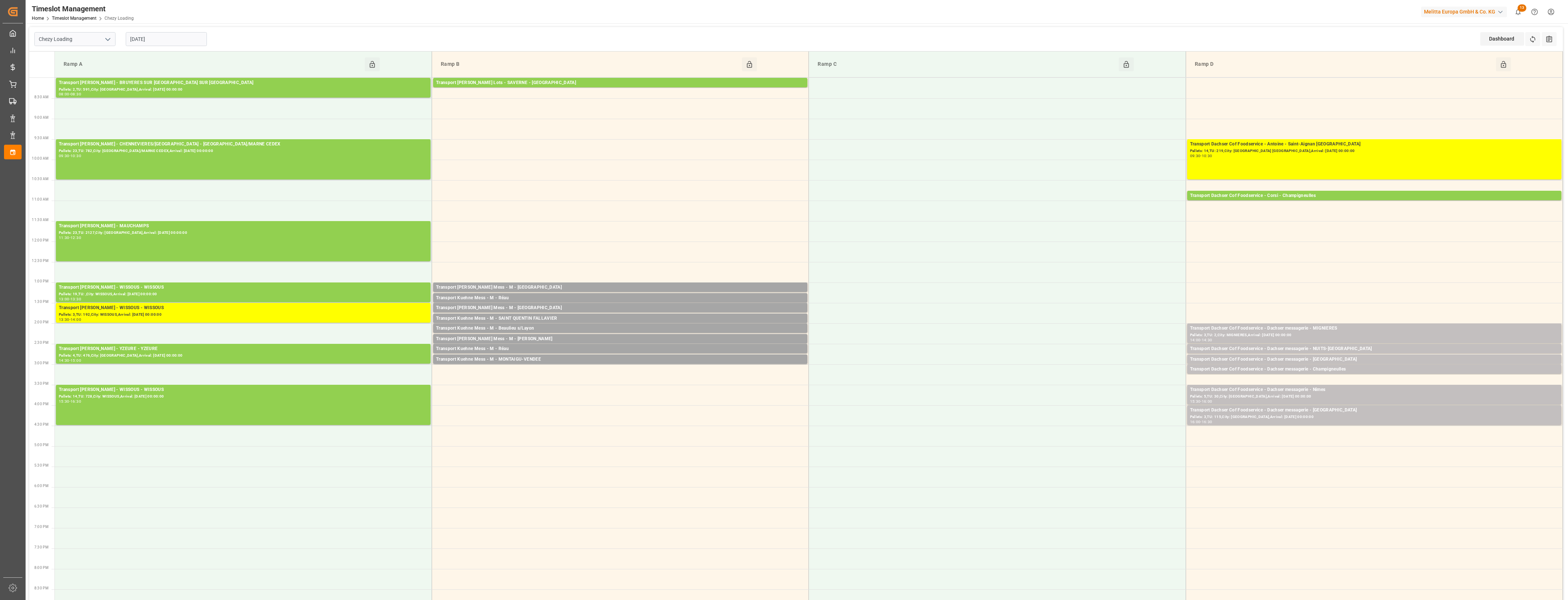
click at [184, 37] on input "[DATE]" at bounding box center [166, 39] width 81 height 14
click at [166, 99] on div "8" at bounding box center [164, 98] width 9 height 9
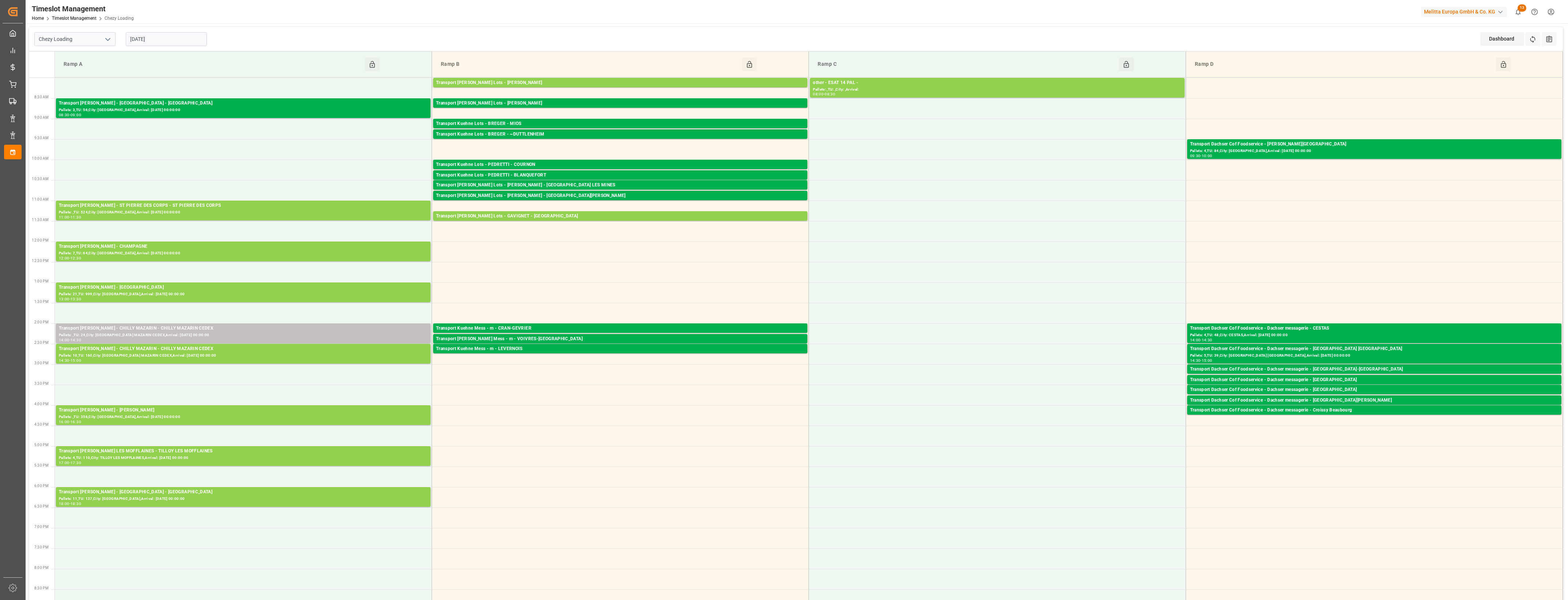
click at [176, 39] on input "[DATE]" at bounding box center [166, 39] width 81 height 14
click at [180, 99] on div "9" at bounding box center [178, 98] width 9 height 9
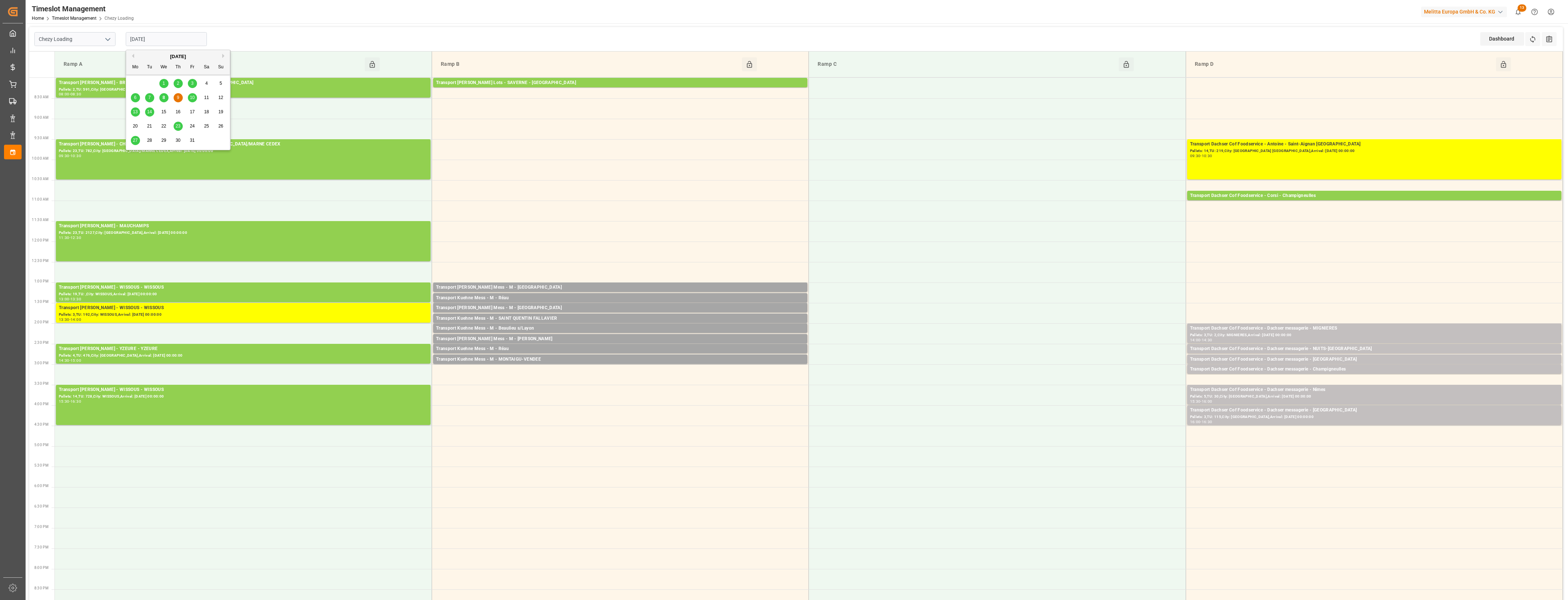
click at [185, 44] on input "[DATE]" at bounding box center [166, 39] width 81 height 14
click at [194, 99] on span "10" at bounding box center [192, 97] width 5 height 5
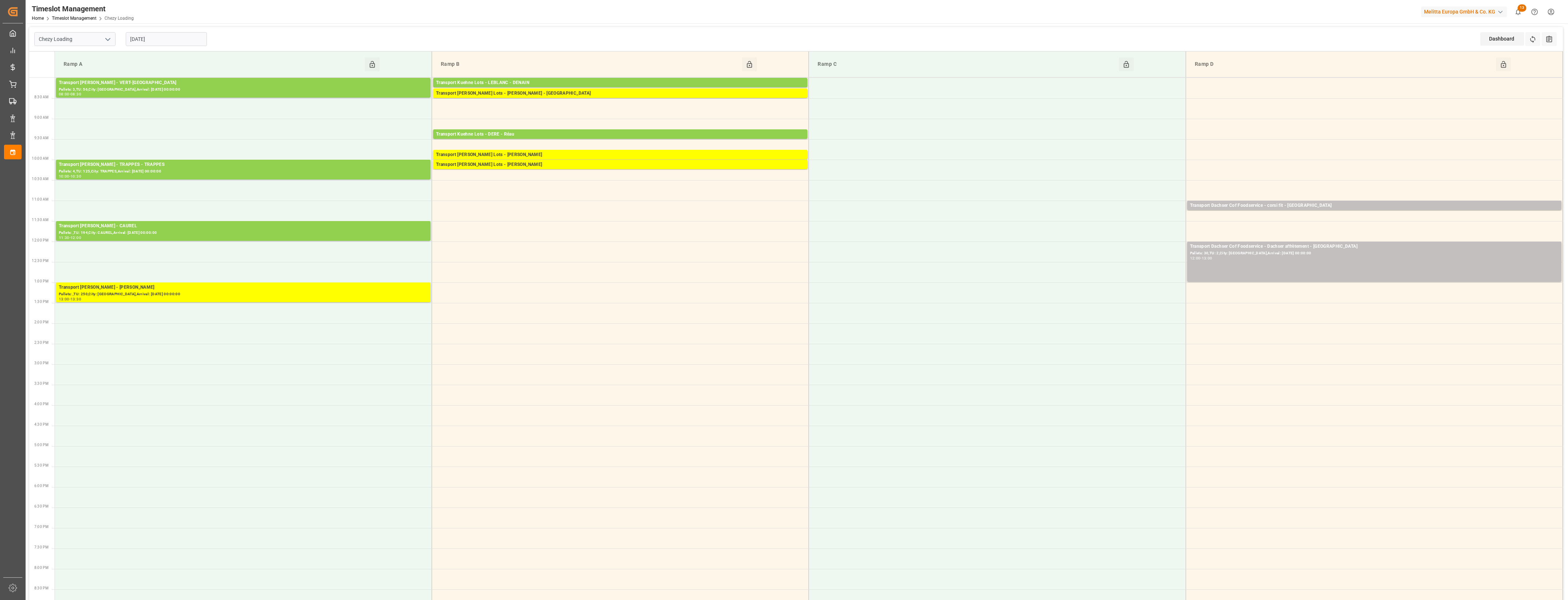
click at [175, 38] on input "[DATE]" at bounding box center [166, 39] width 81 height 14
click at [163, 99] on span "8" at bounding box center [164, 97] width 2 height 5
type input "[DATE]"
